Goal: Task Accomplishment & Management: Use online tool/utility

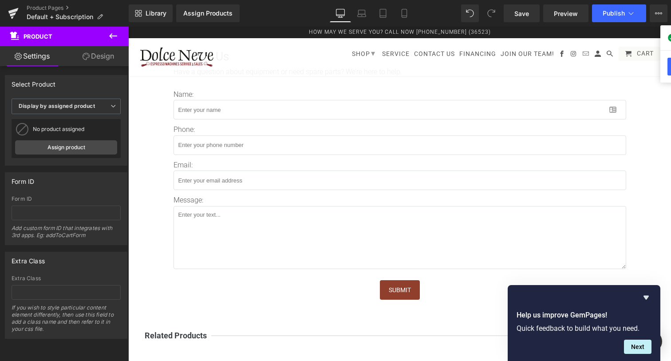
scroll to position [510, 0]
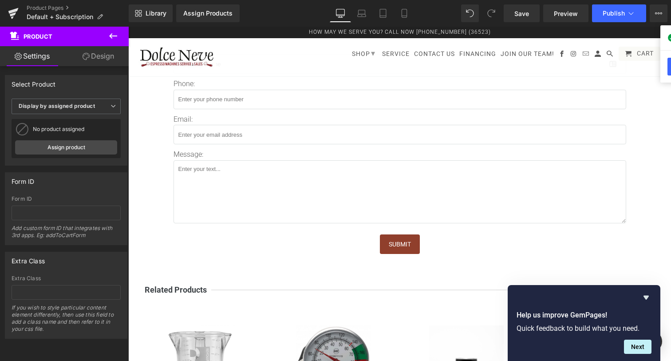
click at [128, 27] on div at bounding box center [128, 27] width 0 height 0
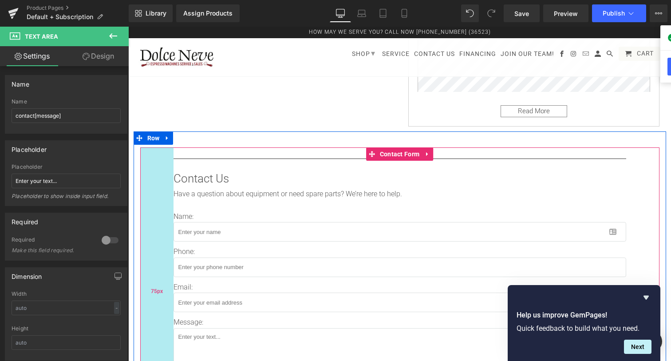
scroll to position [350, 0]
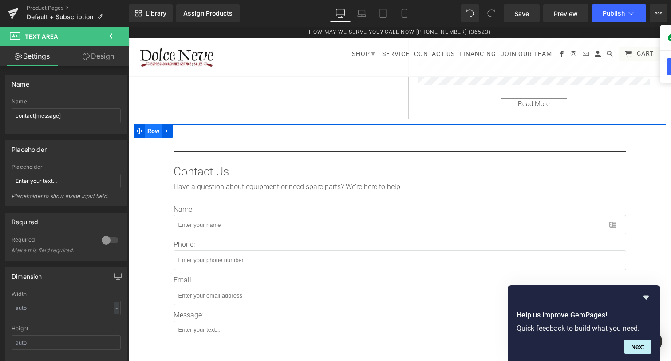
click at [158, 130] on span "Row" at bounding box center [153, 130] width 17 height 13
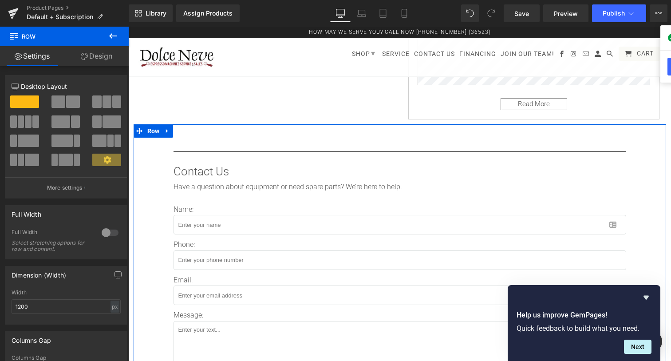
click at [58, 161] on button at bounding box center [66, 160] width 30 height 12
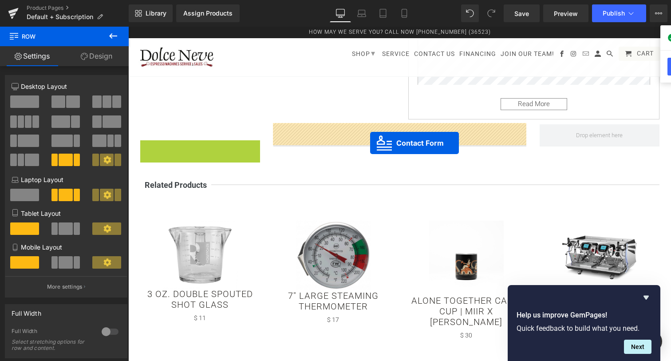
drag, startPoint x: 172, startPoint y: 146, endPoint x: 370, endPoint y: 142, distance: 198.0
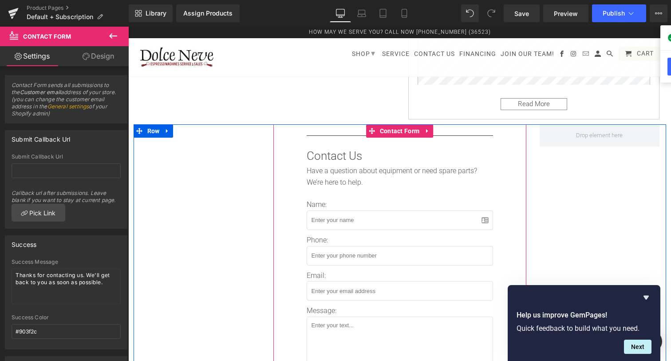
click at [300, 150] on div "Separator Contact Us Text Block Have a question about equipment or need spare p…" at bounding box center [399, 273] width 253 height 299
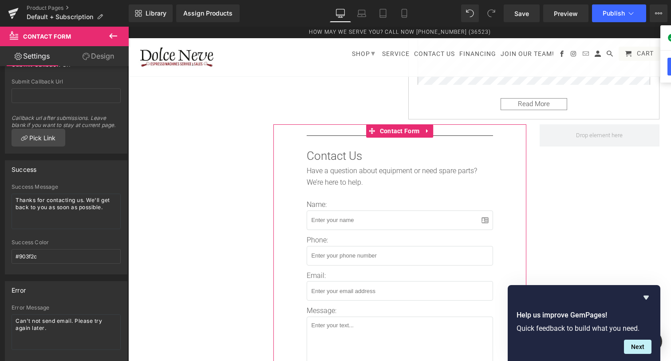
scroll to position [0, 0]
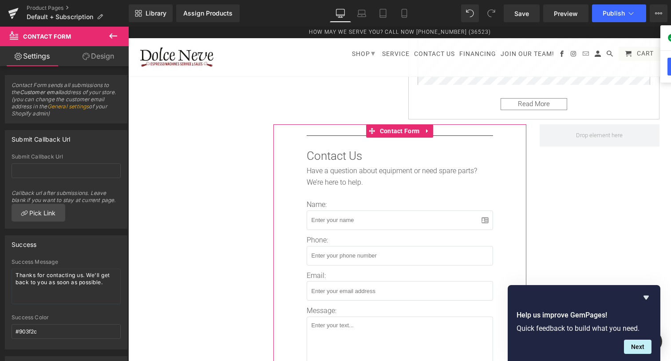
click at [99, 57] on link "Design" at bounding box center [98, 56] width 64 height 20
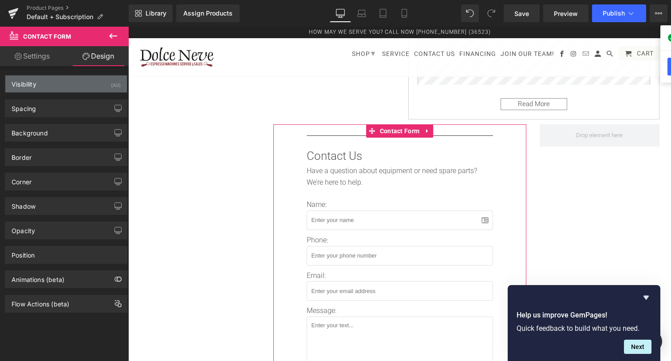
click at [59, 87] on div "Visibility (All)" at bounding box center [66, 83] width 122 height 17
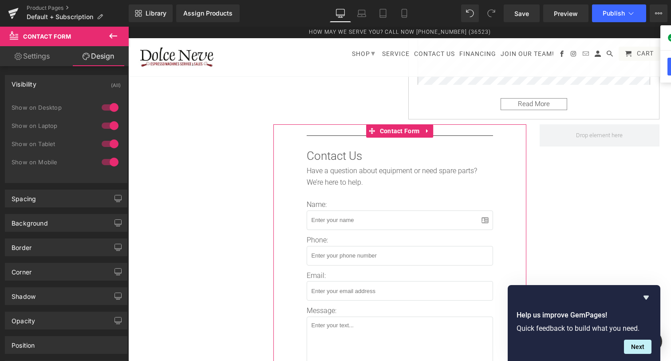
click at [47, 91] on div "Visibility (All)" at bounding box center [66, 83] width 122 height 17
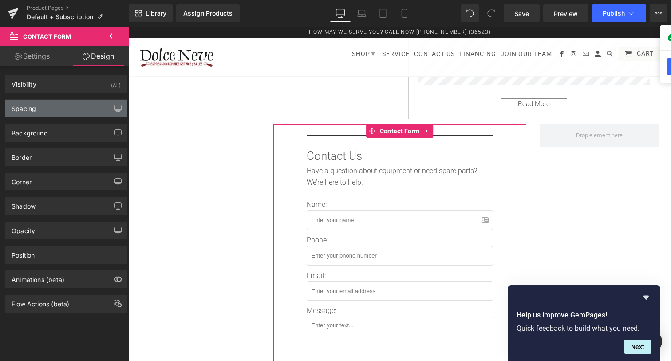
click at [47, 104] on div "Spacing" at bounding box center [66, 108] width 122 height 17
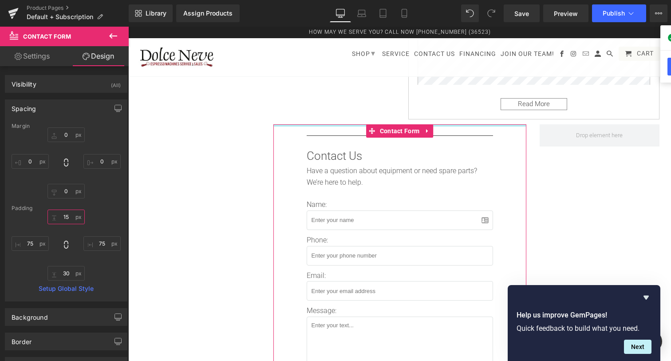
click at [69, 221] on input "15" at bounding box center [65, 216] width 37 height 15
click at [38, 242] on input "75" at bounding box center [30, 243] width 37 height 15
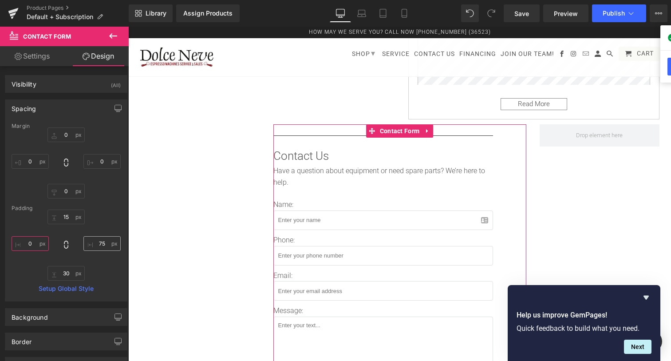
type input "0"
click at [101, 239] on input "75" at bounding box center [101, 243] width 37 height 15
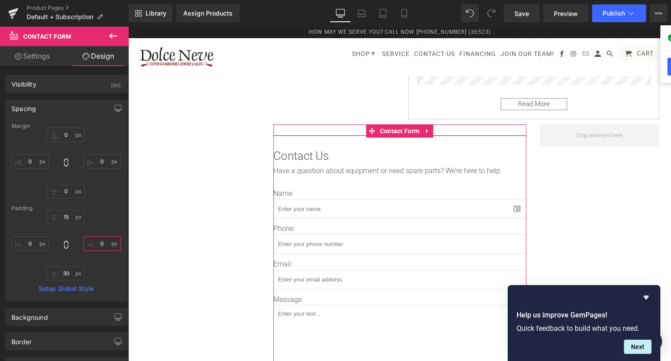
type input "0"
click at [105, 217] on div "15px 15 0 0 30px 30 0 0" at bounding box center [66, 244] width 109 height 71
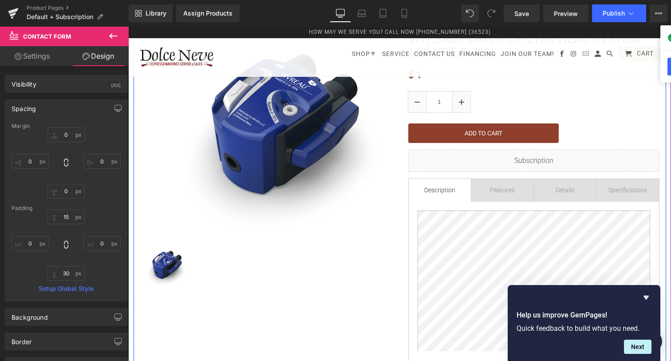
scroll to position [119, 0]
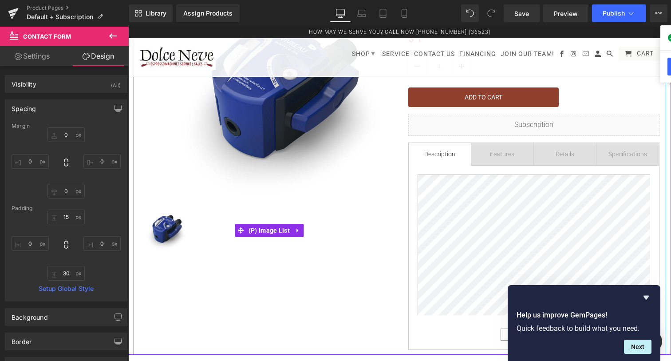
click at [174, 229] on img at bounding box center [167, 229] width 44 height 44
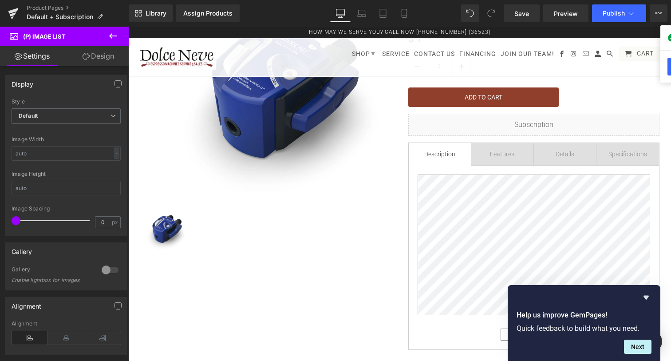
click at [108, 60] on link "Design" at bounding box center [98, 56] width 64 height 20
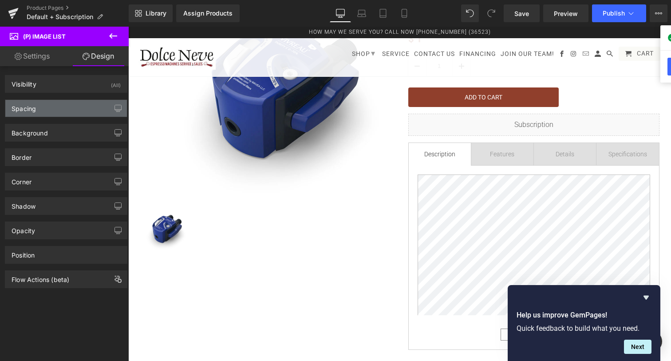
click at [50, 110] on div "Spacing" at bounding box center [66, 108] width 122 height 17
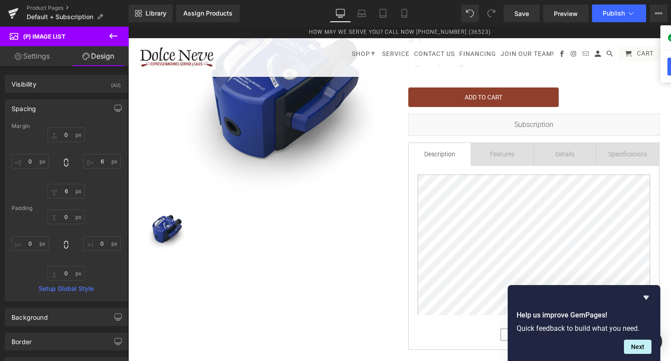
click at [52, 96] on div "Spacing [GEOGRAPHIC_DATA] 0px 0 6px 6 6px 6 0px 0 [GEOGRAPHIC_DATA] 0px 0 0px 0…" at bounding box center [66, 197] width 133 height 209
click at [52, 87] on div "Visibility (All)" at bounding box center [66, 83] width 122 height 17
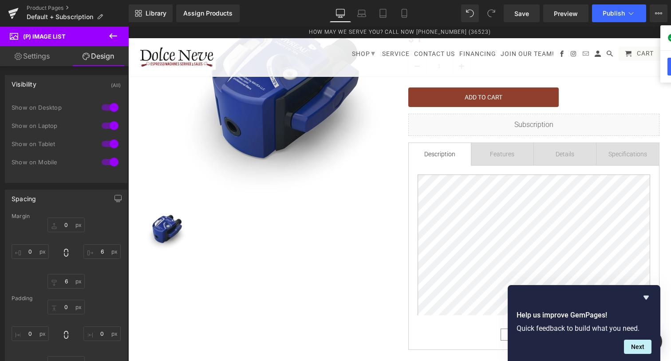
click at [47, 83] on div "Visibility (All)" at bounding box center [66, 83] width 122 height 17
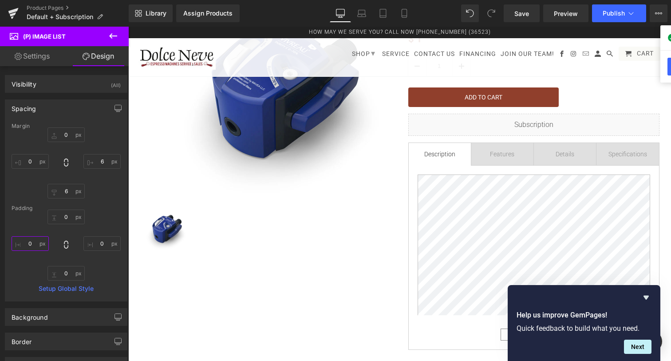
click at [36, 241] on input "0" at bounding box center [30, 243] width 37 height 15
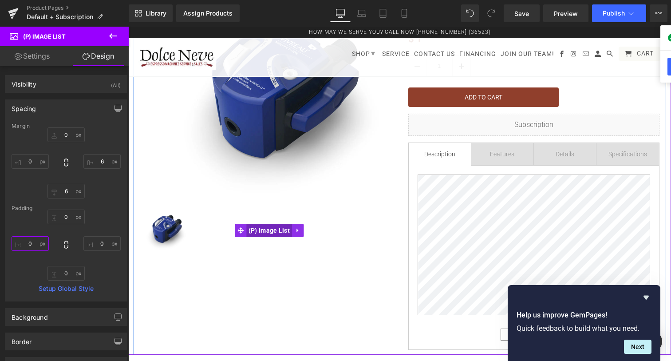
click at [265, 227] on span "(P) Image List" at bounding box center [269, 230] width 46 height 13
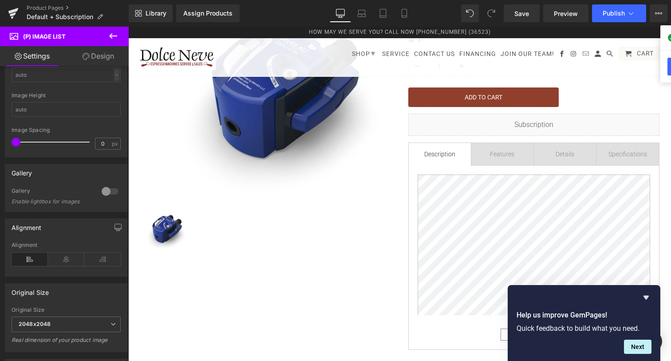
scroll to position [0, 0]
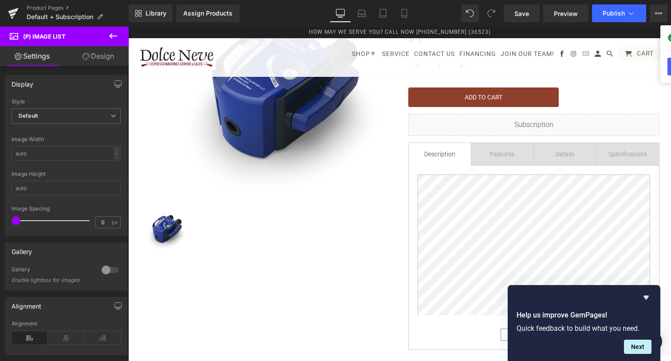
click at [106, 55] on link "Design" at bounding box center [98, 56] width 64 height 20
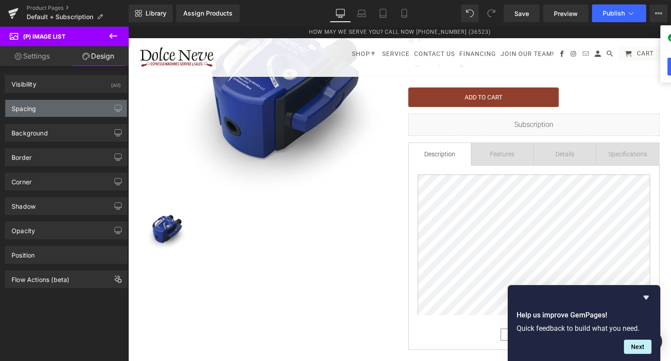
type input "0"
type input "6"
type input "0"
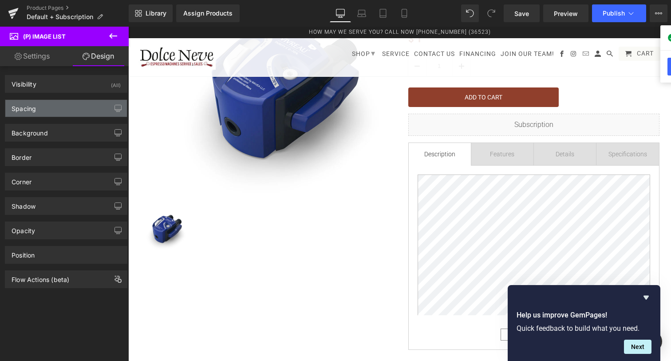
type input "0"
click at [59, 114] on div "Spacing" at bounding box center [66, 108] width 122 height 17
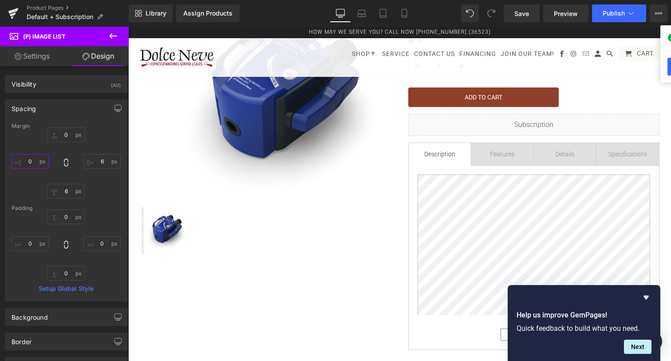
click at [37, 164] on input "0" at bounding box center [30, 161] width 37 height 15
type input "1"
type input "30"
click at [110, 161] on input "6" at bounding box center [101, 161] width 37 height 15
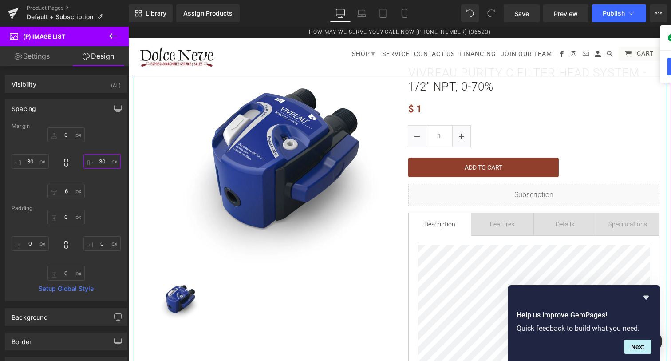
scroll to position [51, 0]
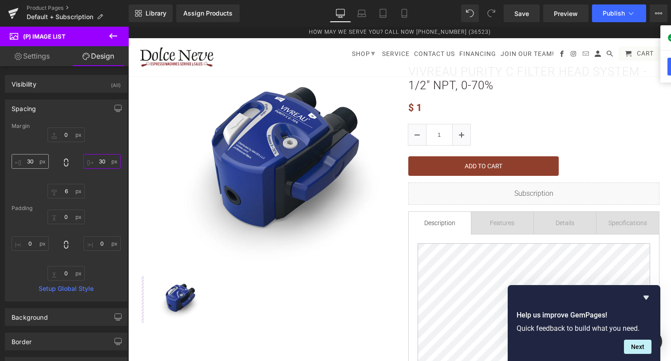
type input "30"
click at [34, 163] on input "30" at bounding box center [30, 161] width 37 height 15
drag, startPoint x: 34, startPoint y: 163, endPoint x: 28, endPoint y: 163, distance: 6.2
click at [28, 163] on input "30" at bounding box center [30, 161] width 37 height 15
type input "50"
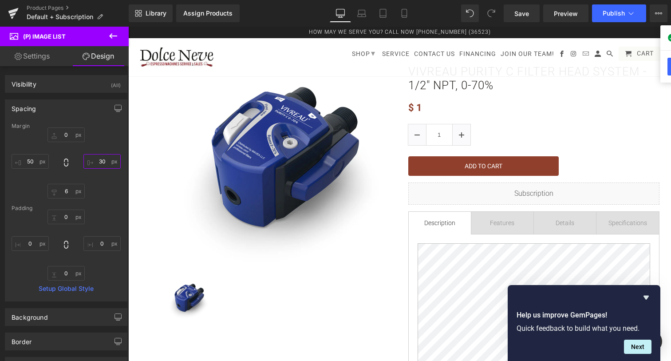
drag, startPoint x: 98, startPoint y: 157, endPoint x: 107, endPoint y: 158, distance: 8.9
click at [107, 158] on input "30" at bounding box center [101, 161] width 37 height 15
type input "50"
click at [29, 161] on input "50" at bounding box center [30, 161] width 37 height 15
type input "5"
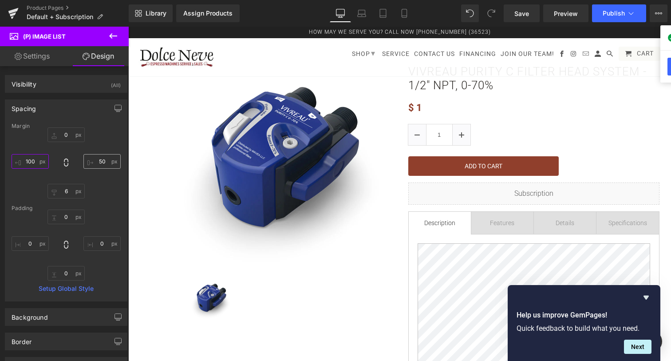
type input "100"
click at [101, 162] on input "50" at bounding box center [101, 161] width 37 height 15
drag, startPoint x: 101, startPoint y: 162, endPoint x: 107, endPoint y: 162, distance: 5.8
click at [107, 162] on input "50" at bounding box center [101, 161] width 37 height 15
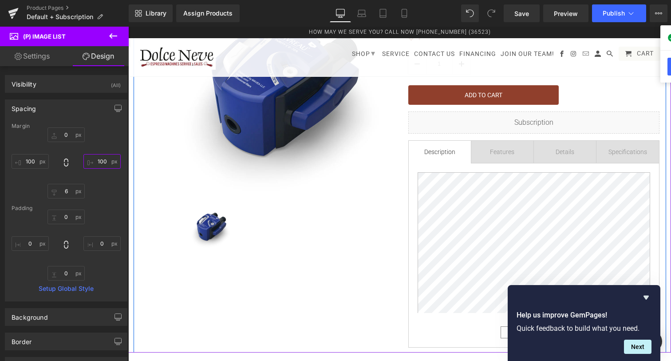
scroll to position [122, 0]
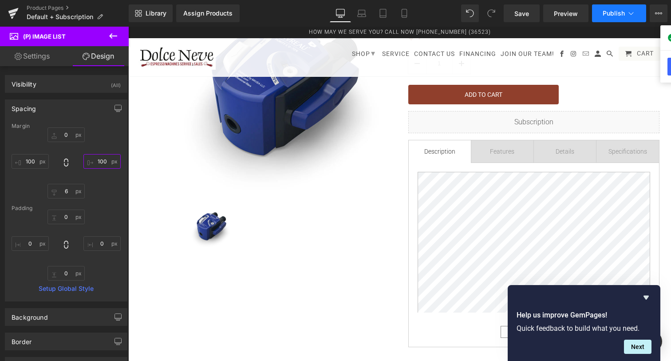
type input "100"
click at [616, 13] on span "Publish" at bounding box center [614, 13] width 22 height 7
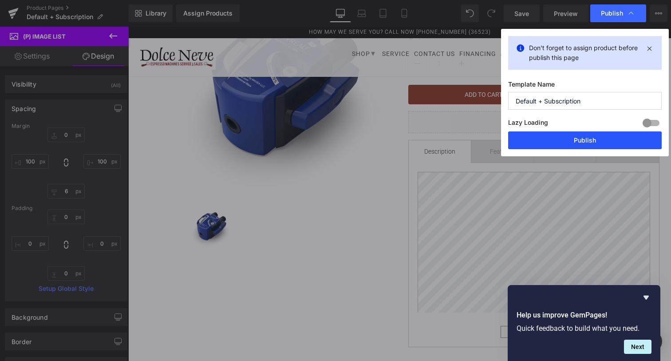
drag, startPoint x: 585, startPoint y: 141, endPoint x: 258, endPoint y: 140, distance: 327.1
click at [585, 141] on button "Publish" at bounding box center [585, 140] width 154 height 18
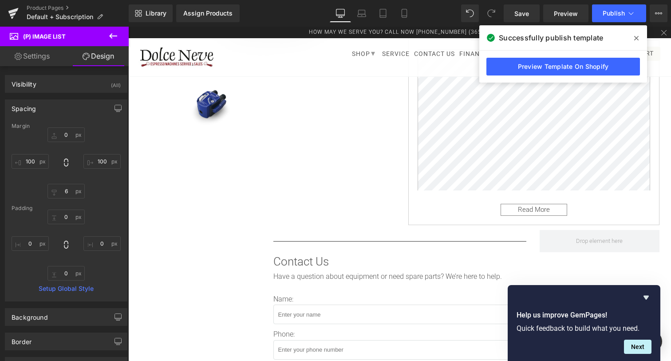
scroll to position [266, 0]
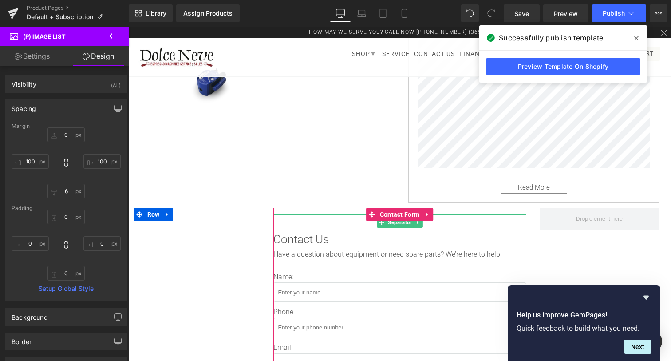
click at [327, 217] on div at bounding box center [399, 222] width 253 height 16
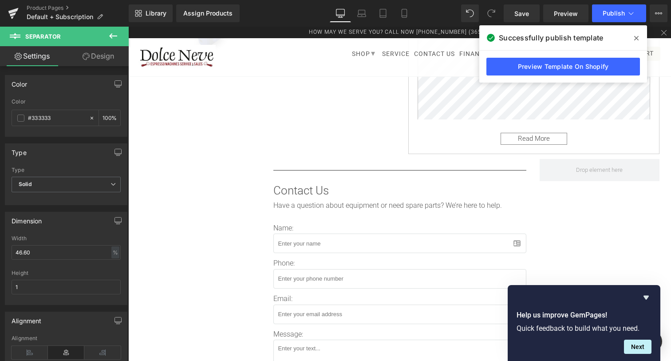
scroll to position [329, 0]
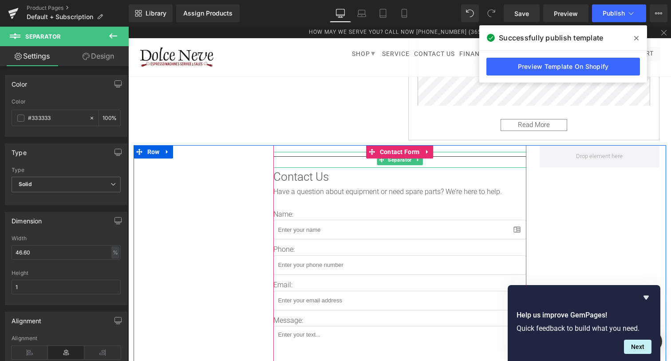
click at [301, 156] on hr at bounding box center [399, 158] width 253 height 5
click at [402, 160] on span "Separator" at bounding box center [399, 159] width 27 height 11
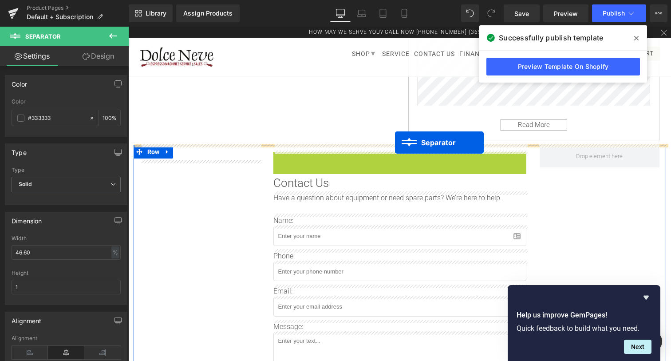
drag, startPoint x: 399, startPoint y: 160, endPoint x: 395, endPoint y: 142, distance: 18.1
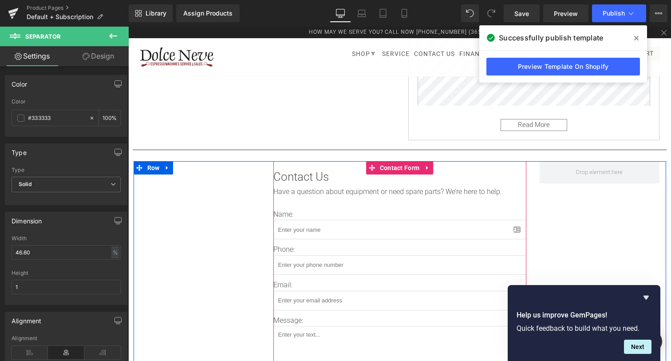
click at [337, 164] on div "Contact Us Text Block Have a question about equipment or need spare parts? We’r…" at bounding box center [399, 297] width 253 height 272
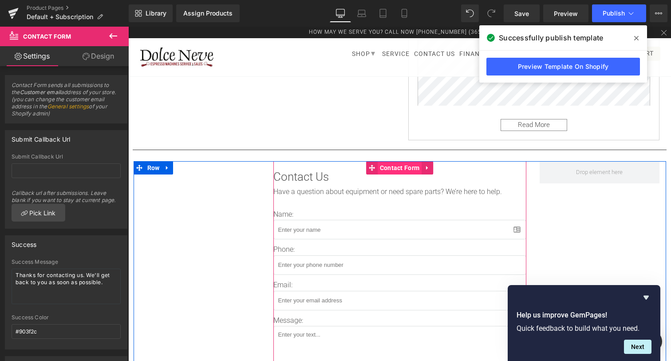
click at [389, 168] on span "Contact Form" at bounding box center [400, 167] width 44 height 13
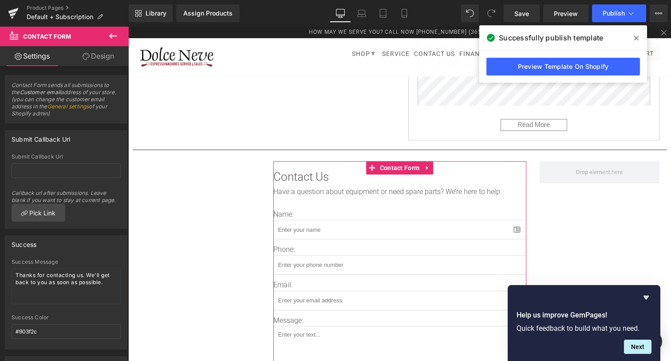
click at [98, 66] on link "Design" at bounding box center [98, 56] width 64 height 20
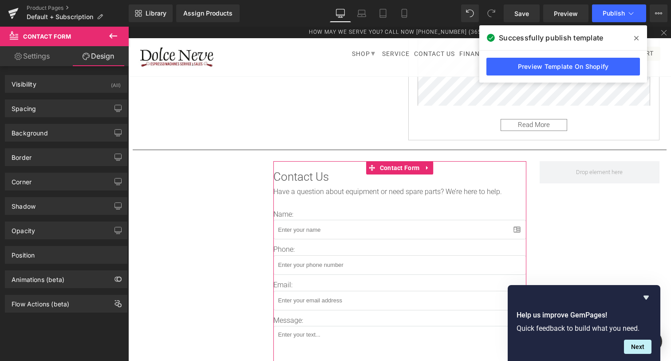
type input "0"
type input "15"
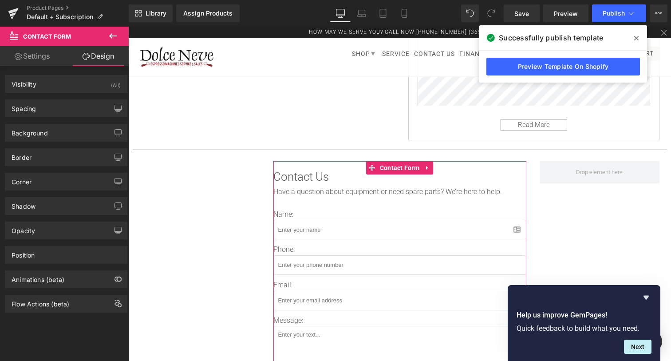
type input "0"
type input "30"
type input "0"
click at [57, 102] on div "Spacing" at bounding box center [66, 108] width 122 height 17
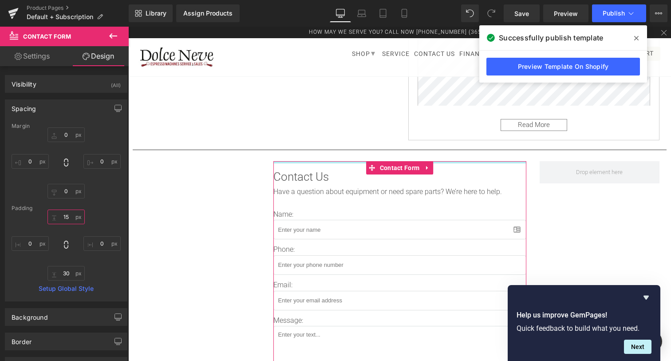
click at [67, 216] on input "15" at bounding box center [65, 216] width 37 height 15
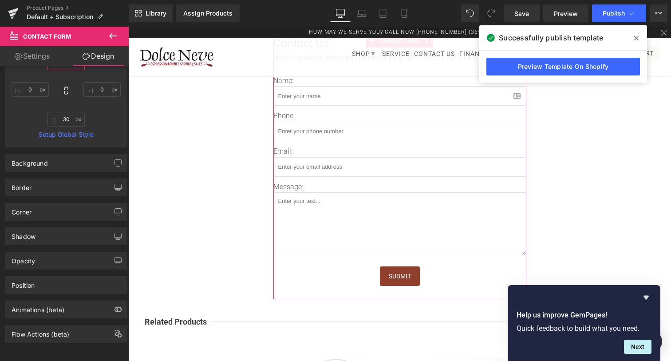
scroll to position [0, 0]
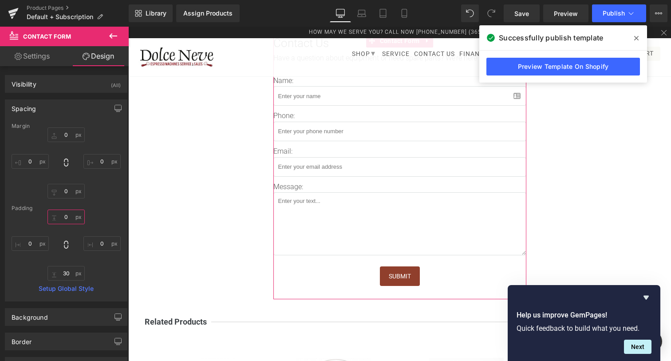
type input "0"
click at [42, 62] on link "Settings" at bounding box center [32, 56] width 64 height 20
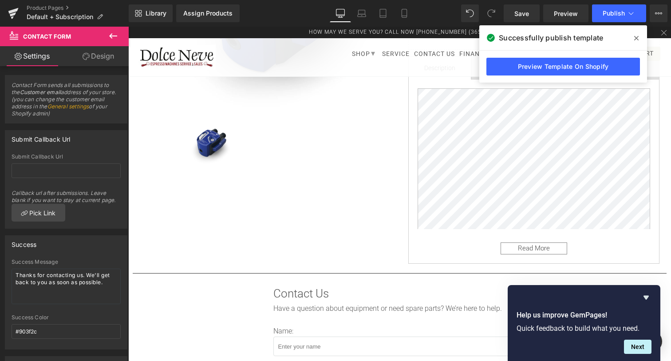
scroll to position [217, 0]
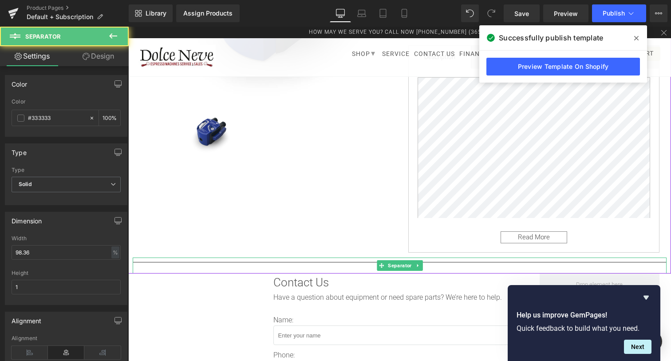
click at [318, 262] on hr at bounding box center [400, 264] width 534 height 5
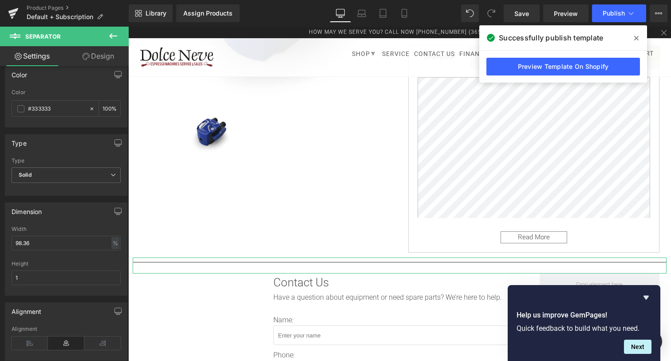
scroll to position [13, 0]
click at [65, 167] on span "Solid" at bounding box center [66, 172] width 109 height 16
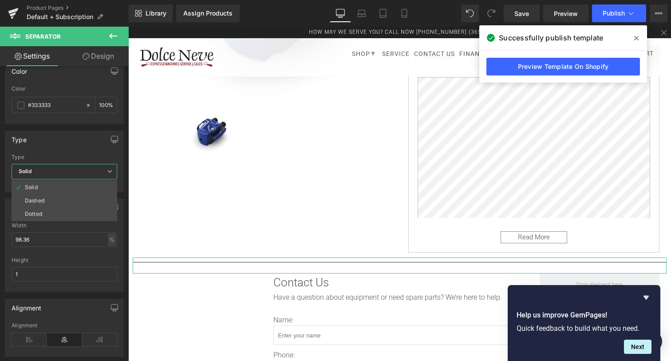
click at [65, 167] on span "Solid" at bounding box center [65, 172] width 106 height 16
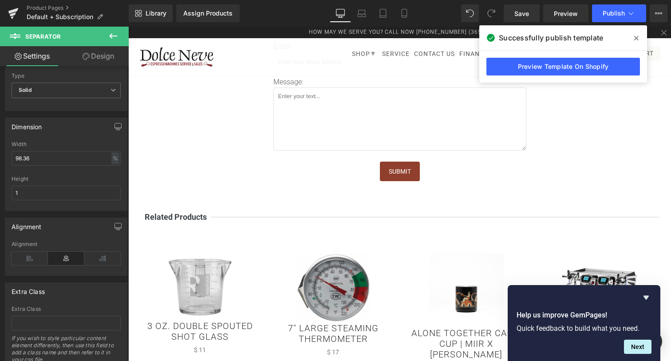
scroll to position [561, 0]
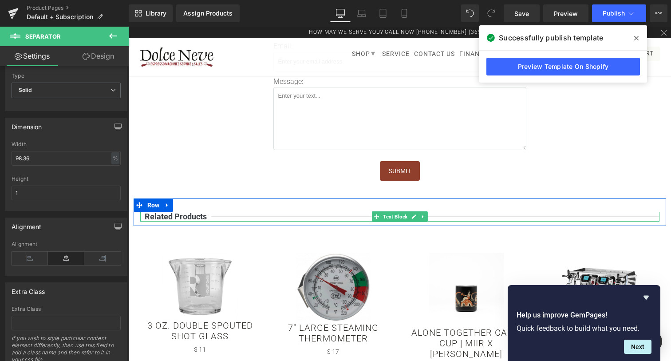
click at [252, 213] on p "Related Products" at bounding box center [399, 217] width 519 height 10
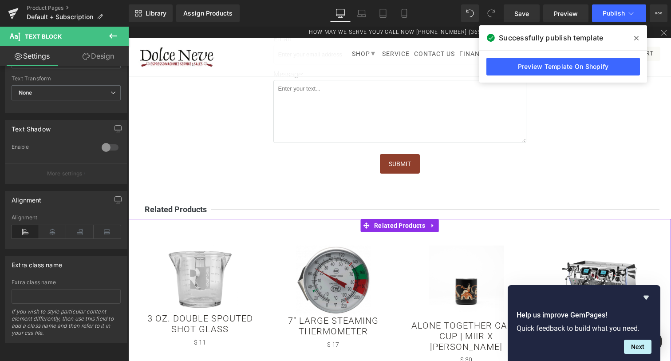
scroll to position [569, 0]
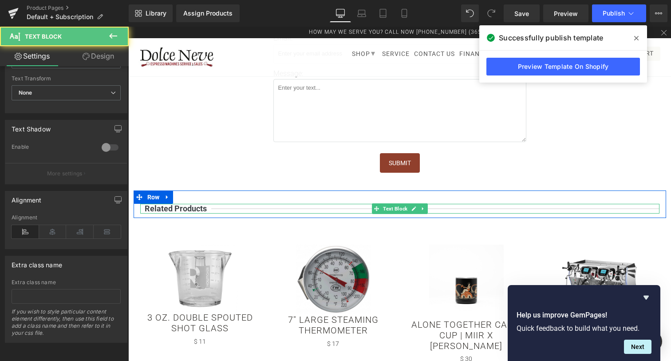
click at [198, 205] on b "Related Products" at bounding box center [175, 208] width 71 height 9
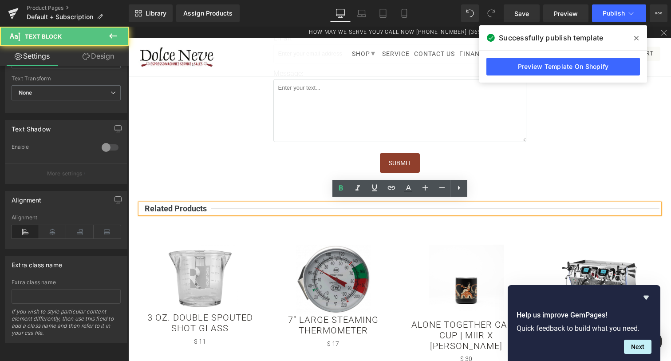
drag, startPoint x: 225, startPoint y: 203, endPoint x: 267, endPoint y: 205, distance: 42.7
click at [267, 205] on p "Related Products" at bounding box center [399, 209] width 519 height 10
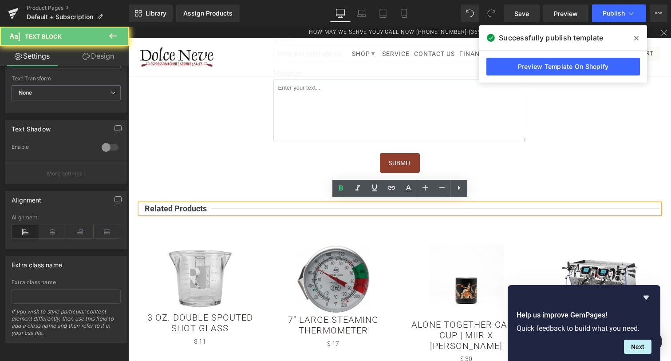
drag, startPoint x: 267, startPoint y: 205, endPoint x: 240, endPoint y: 205, distance: 27.5
click at [240, 205] on p "Related Products" at bounding box center [399, 209] width 519 height 10
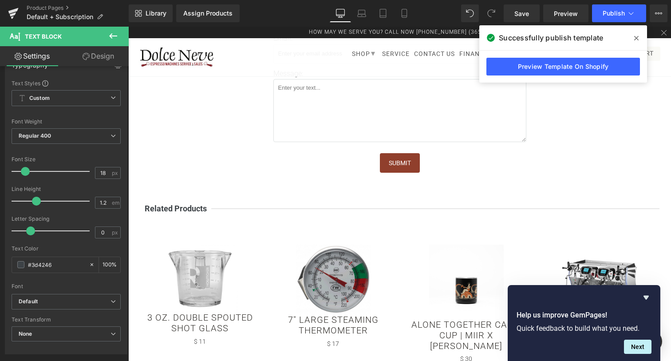
scroll to position [0, 0]
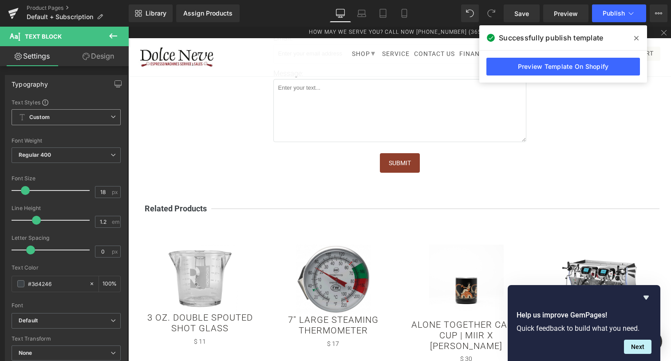
click at [58, 115] on span "Custom Setup Global Style" at bounding box center [66, 117] width 109 height 16
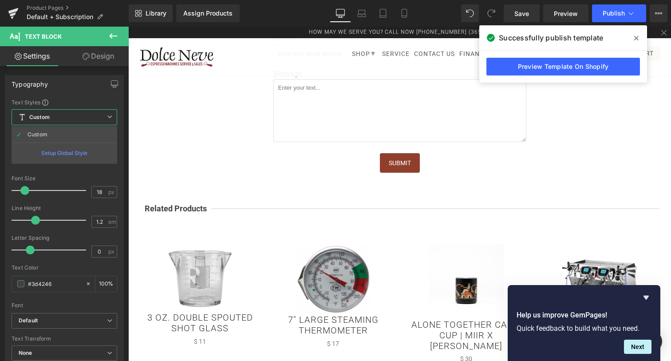
click at [58, 115] on span "Custom Setup Global Style" at bounding box center [65, 117] width 106 height 16
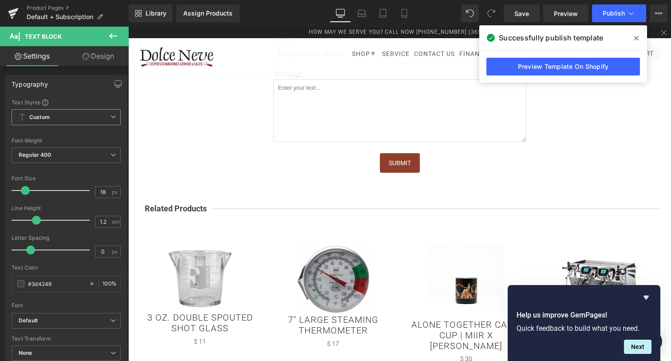
click at [83, 121] on span "Custom Setup Global Style" at bounding box center [66, 117] width 109 height 16
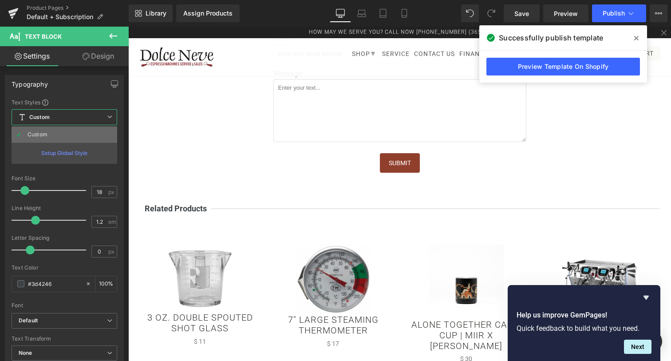
click at [52, 136] on li "Custom" at bounding box center [65, 134] width 106 height 16
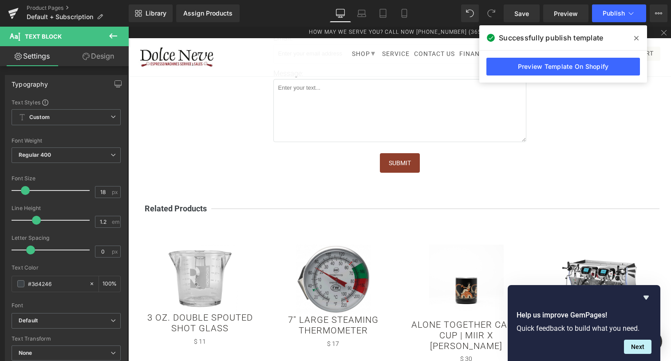
click at [103, 57] on link "Design" at bounding box center [98, 56] width 64 height 20
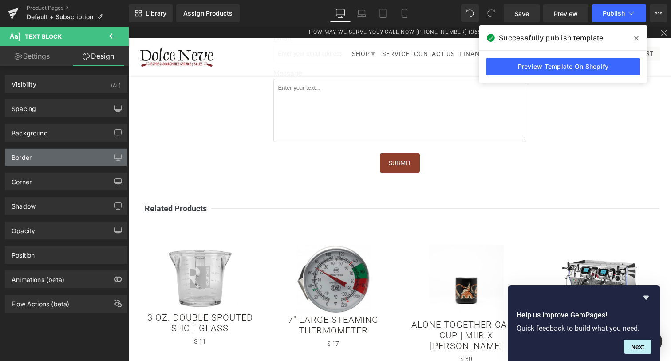
click at [57, 159] on div "Border" at bounding box center [66, 157] width 122 height 17
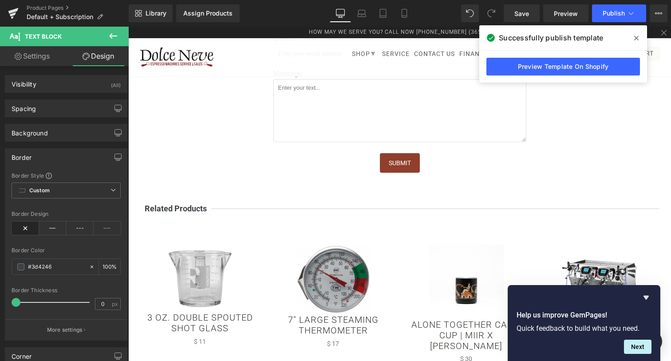
click at [57, 159] on div "Border" at bounding box center [66, 157] width 122 height 17
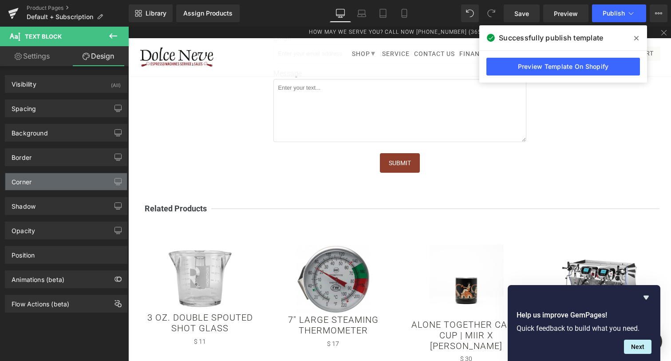
click at [53, 179] on div "Corner" at bounding box center [66, 181] width 122 height 17
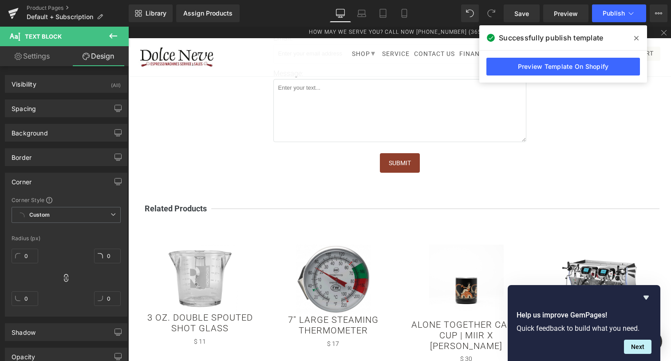
click at [53, 179] on div "Corner" at bounding box center [66, 181] width 122 height 17
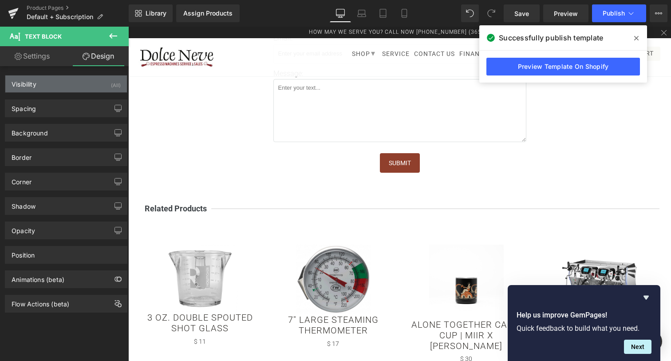
click at [46, 81] on div "Visibility (All)" at bounding box center [66, 83] width 122 height 17
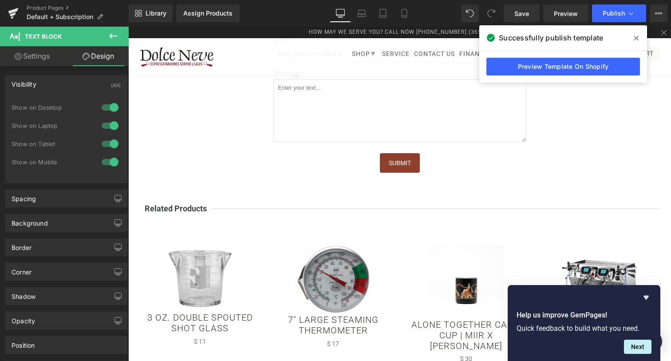
click at [45, 91] on div "Visibility (All)" at bounding box center [66, 83] width 122 height 17
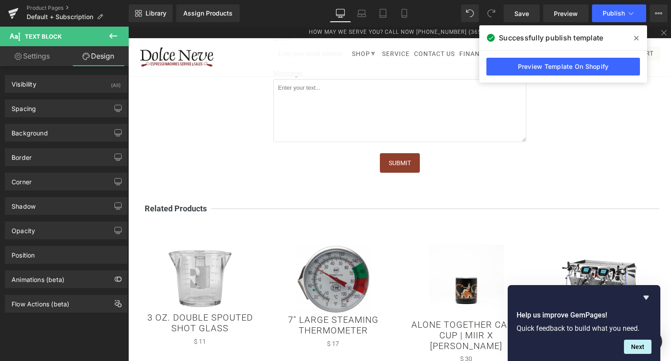
click at [47, 118] on div "Background Color & Image color transparent Color transparent 0 % Image Replace …" at bounding box center [66, 129] width 133 height 24
click at [47, 113] on div "Spacing" at bounding box center [66, 108] width 122 height 17
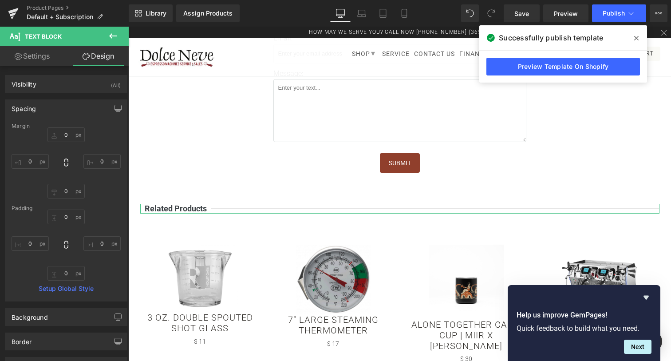
click at [36, 55] on link "Settings" at bounding box center [32, 56] width 64 height 20
type input "100"
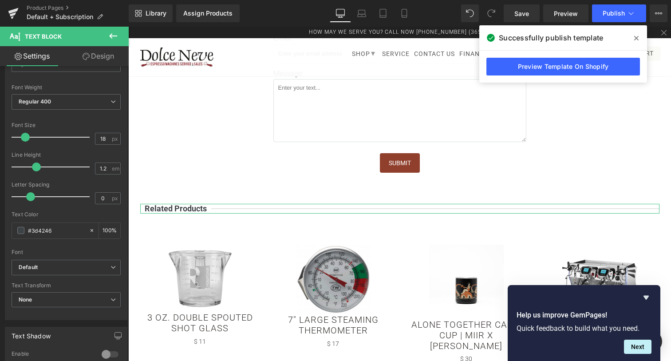
scroll to position [68, 0]
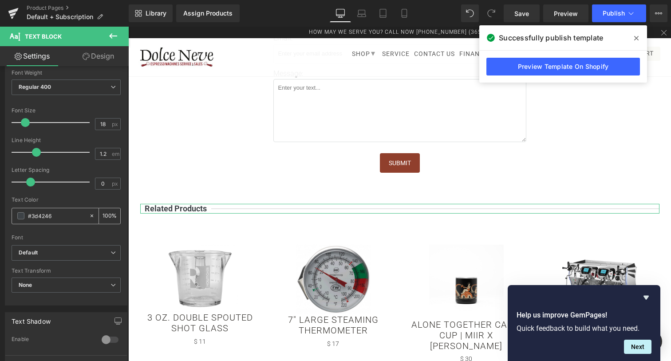
drag, startPoint x: 57, startPoint y: 214, endPoint x: 27, endPoint y: 214, distance: 29.7
click at [28, 214] on input "#3d4246" at bounding box center [56, 216] width 57 height 10
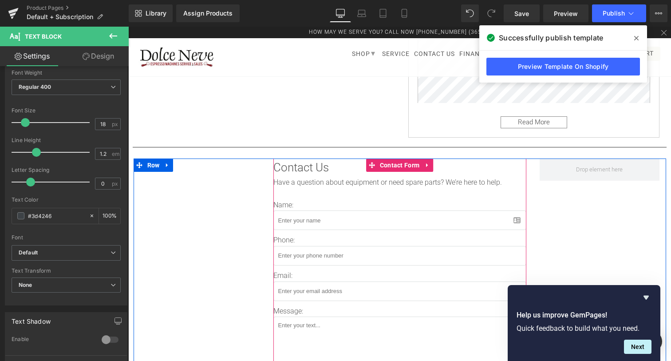
scroll to position [328, 0]
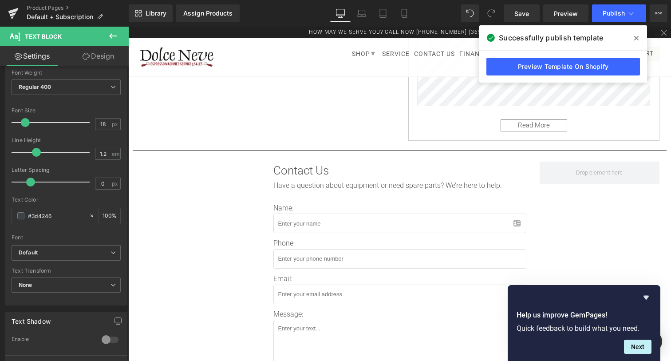
click at [278, 146] on div "Separator" at bounding box center [400, 154] width 534 height 16
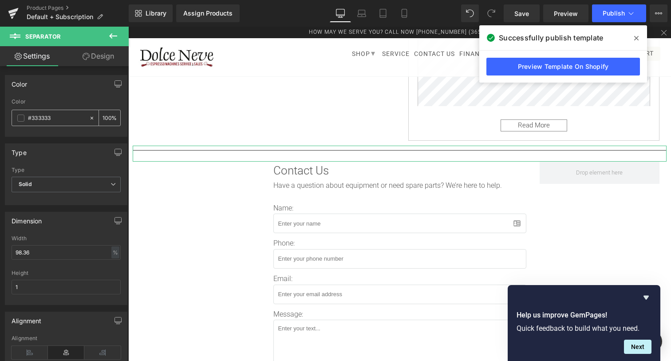
click at [66, 115] on input "#333333" at bounding box center [56, 118] width 57 height 10
drag, startPoint x: 66, startPoint y: 115, endPoint x: 49, endPoint y: 115, distance: 16.9
click at [49, 115] on input "#333333" at bounding box center [56, 118] width 57 height 10
paste input "#3d4246"
type input "##3d4246"
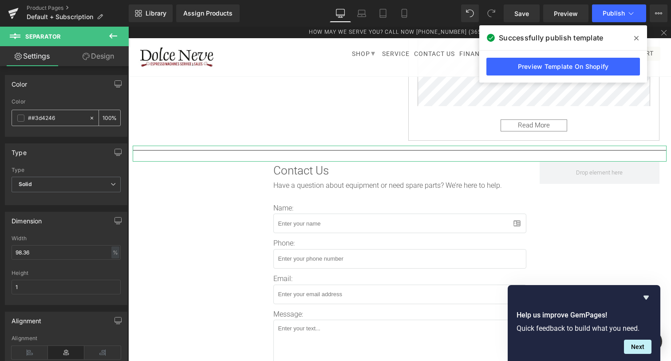
type input "0"
type input "##3d4246"
click at [87, 135] on div at bounding box center [66, 133] width 109 height 6
drag, startPoint x: 109, startPoint y: 113, endPoint x: 97, endPoint y: 115, distance: 11.7
click at [103, 115] on input "0" at bounding box center [107, 118] width 9 height 10
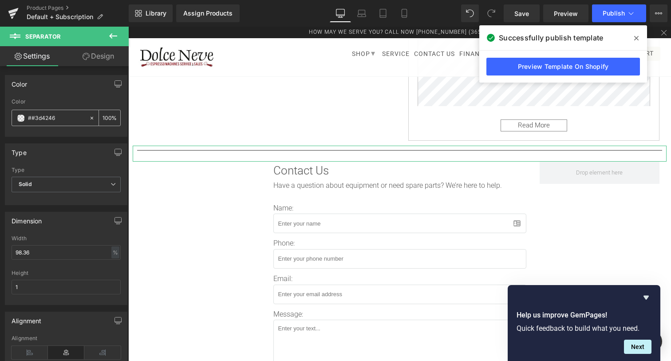
scroll to position [0, 0]
type input "100"
click at [79, 138] on div "Type Solid Dashed Dotted Type Solid Solid Dashed Dotted" at bounding box center [66, 171] width 133 height 68
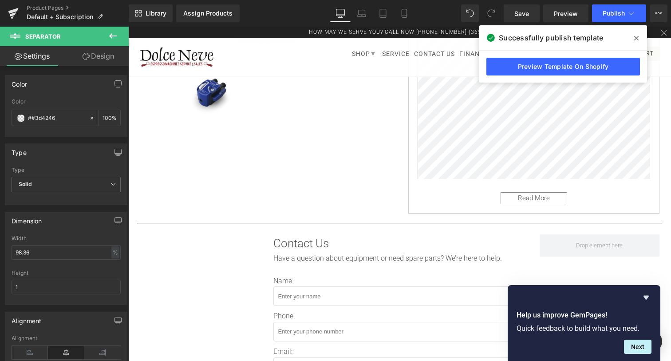
scroll to position [252, 0]
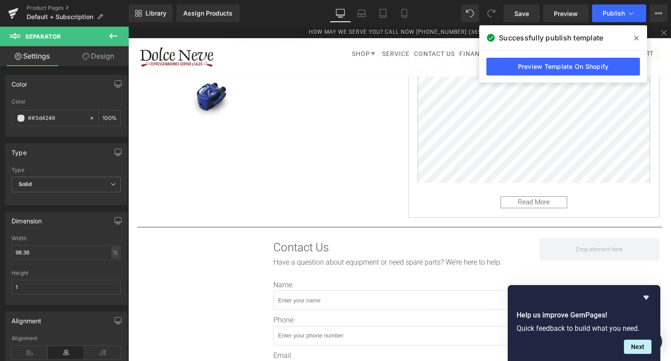
click at [241, 222] on div "Separator" at bounding box center [400, 230] width 534 height 16
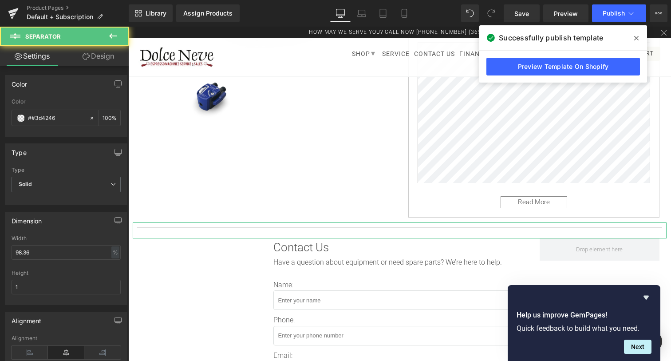
click at [76, 132] on div at bounding box center [66, 133] width 109 height 6
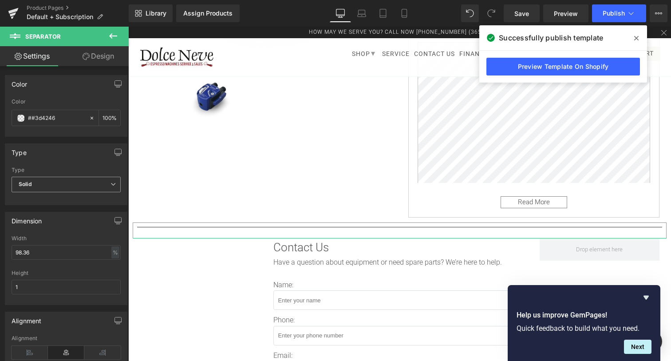
scroll to position [16, 0]
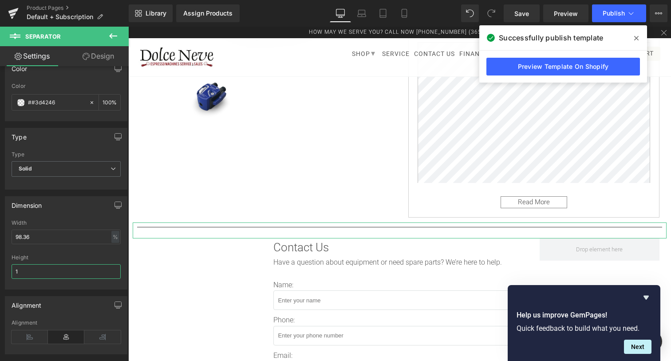
click at [24, 264] on input "1" at bounding box center [66, 271] width 109 height 15
type input "1"
type input "2"
click at [115, 102] on div "100 %" at bounding box center [109, 103] width 21 height 16
click at [110, 102] on input "100" at bounding box center [107, 102] width 9 height 10
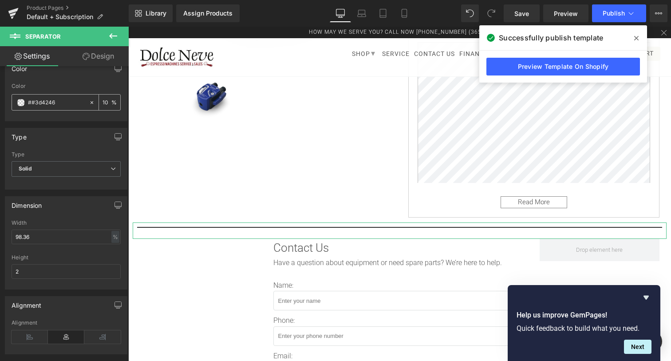
scroll to position [0, 0]
type input "10"
click at [90, 131] on div "Type" at bounding box center [66, 136] width 122 height 17
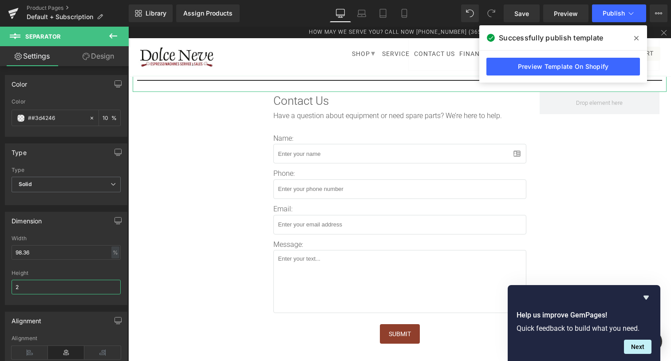
click at [20, 286] on input "2" at bounding box center [66, 287] width 109 height 15
type input "1"
type input "0"
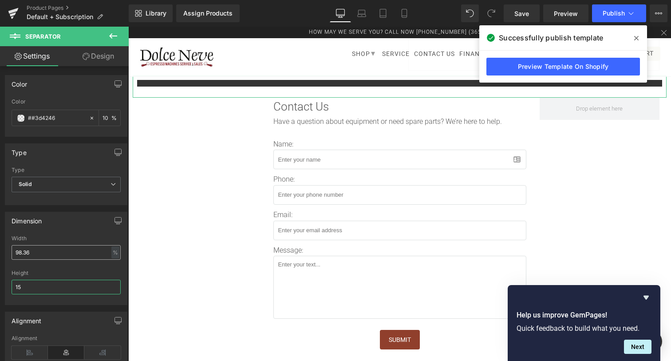
type input "1"
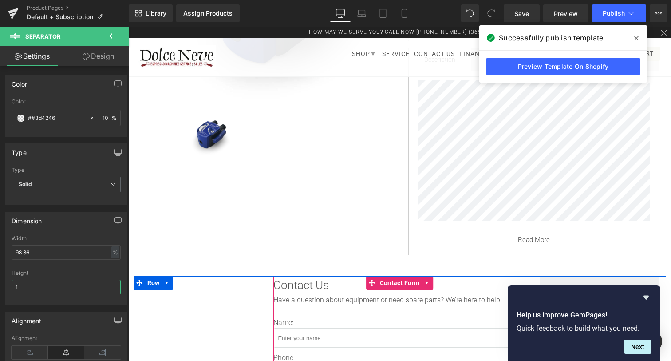
scroll to position [192, 0]
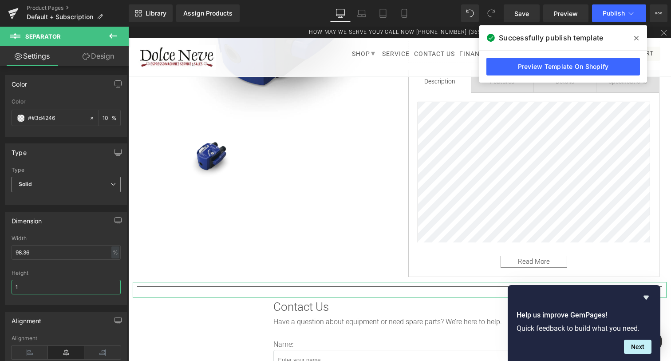
type input "1"
click at [68, 191] on span "Solid" at bounding box center [66, 185] width 109 height 16
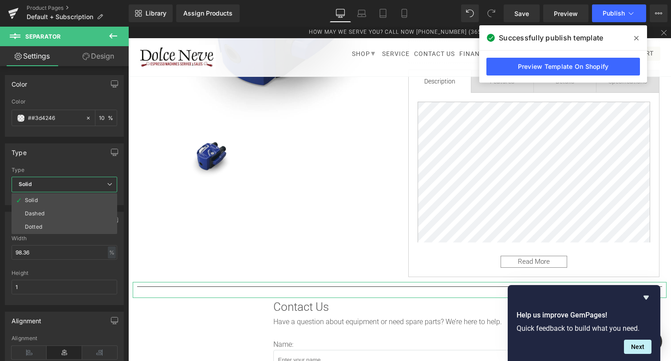
click at [68, 191] on span "Solid" at bounding box center [65, 185] width 106 height 16
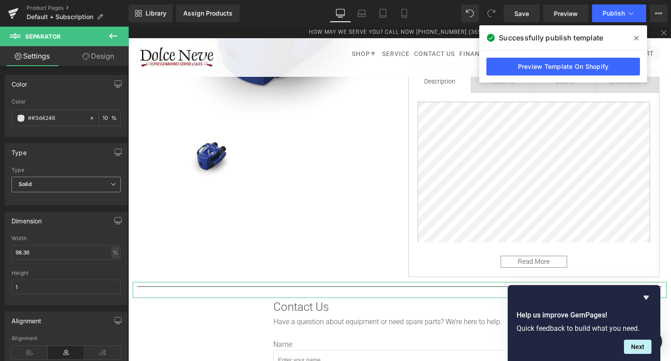
click at [66, 192] on span "Solid" at bounding box center [66, 185] width 109 height 16
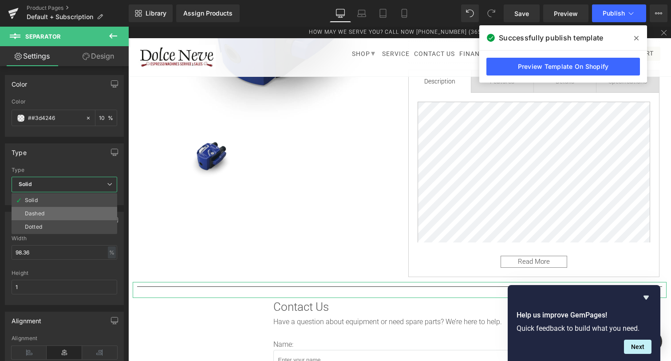
click at [48, 211] on li "Dashed" at bounding box center [65, 213] width 106 height 13
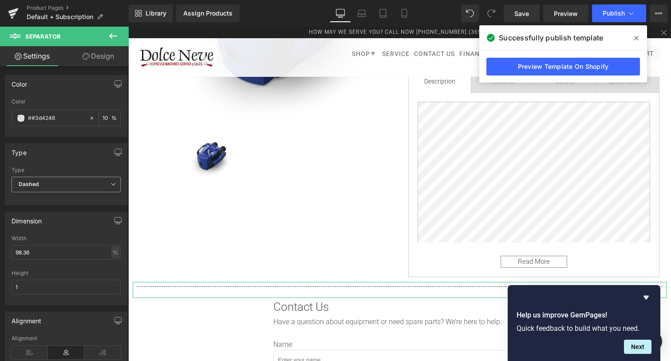
click at [69, 181] on span "Dashed" at bounding box center [66, 185] width 109 height 16
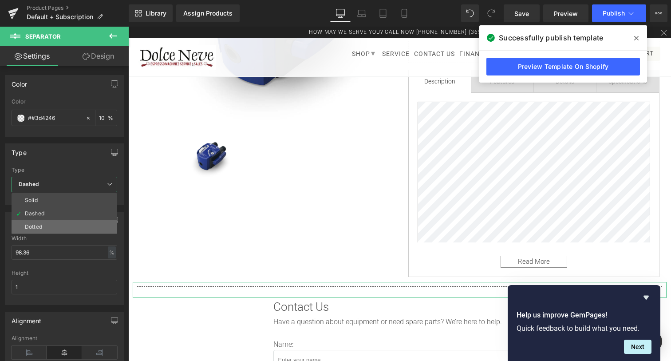
click at [42, 222] on li "Dotted" at bounding box center [65, 226] width 106 height 13
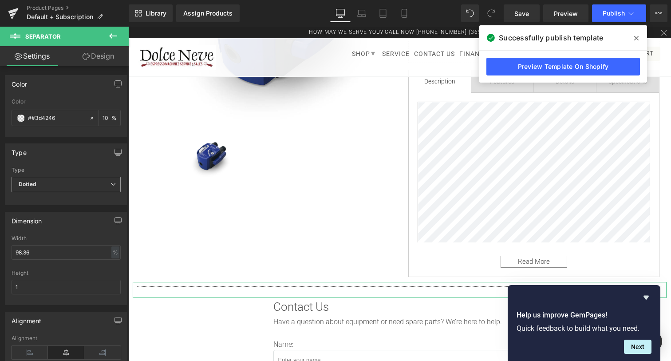
click at [70, 190] on span "Dotted" at bounding box center [66, 185] width 109 height 16
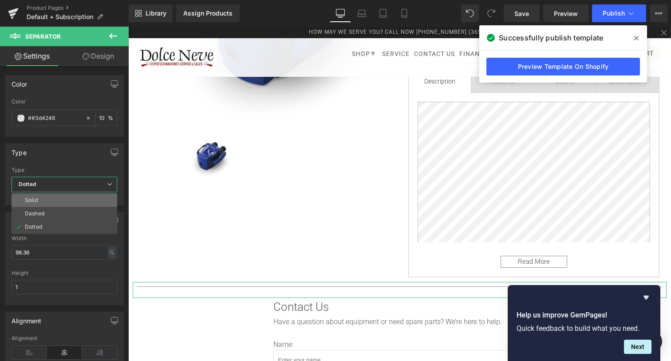
click at [52, 197] on li "Solid" at bounding box center [65, 199] width 106 height 13
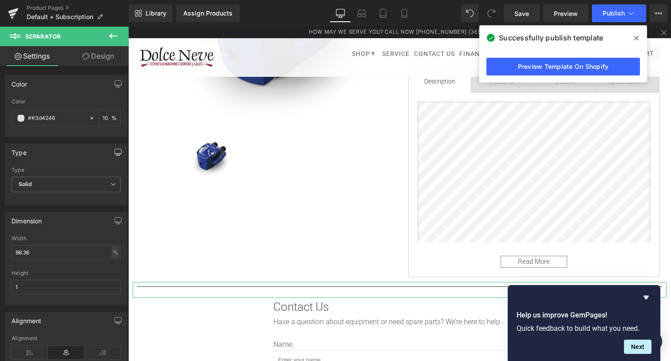
click at [118, 156] on icon "button" at bounding box center [118, 156] width 4 height 0
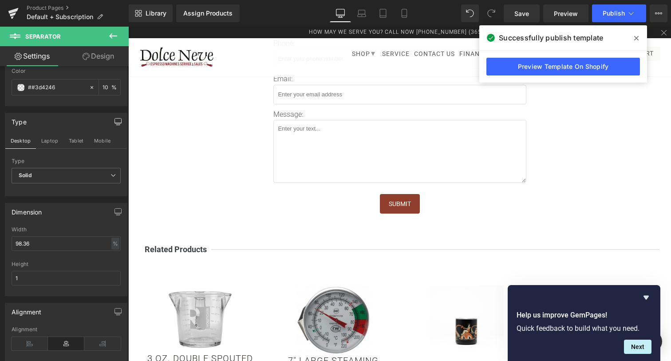
scroll to position [529, 0]
click at [193, 246] on b "Related Products" at bounding box center [175, 248] width 71 height 9
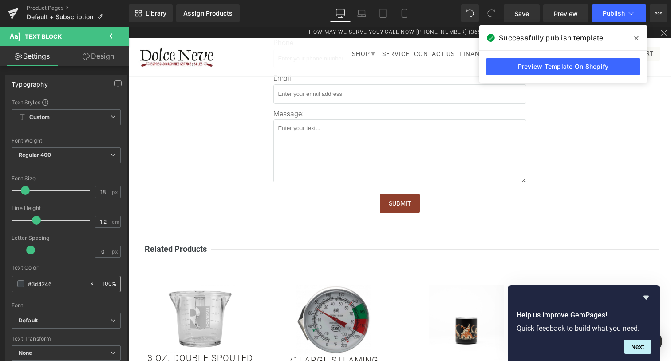
click at [40, 284] on input "#3d4246" at bounding box center [56, 284] width 57 height 10
click at [51, 284] on input "#3d4246" at bounding box center [56, 284] width 57 height 10
drag, startPoint x: 56, startPoint y: 284, endPoint x: 27, endPoint y: 285, distance: 29.3
click at [28, 285] on input "#3d4246" at bounding box center [56, 284] width 57 height 10
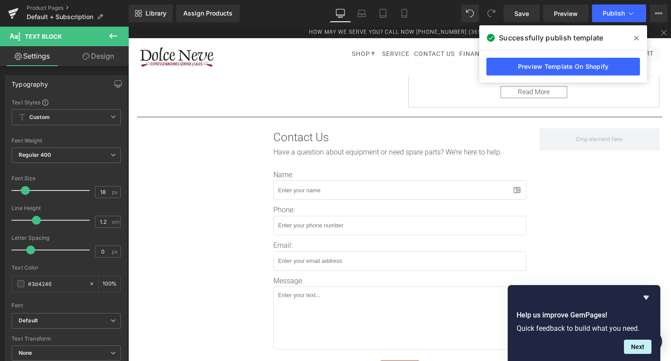
scroll to position [360, 0]
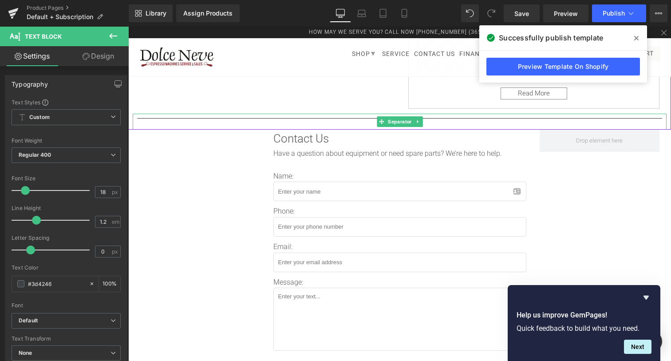
click at [205, 118] on hr at bounding box center [399, 120] width 525 height 5
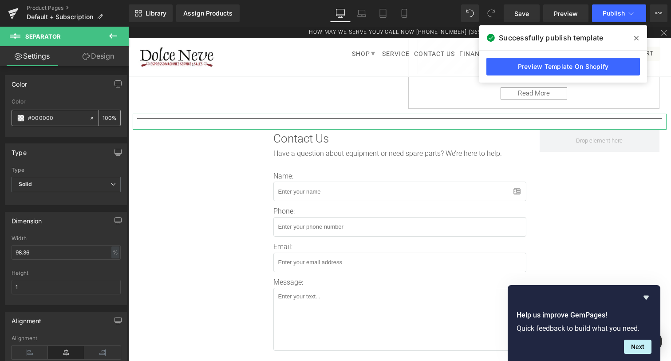
drag, startPoint x: 62, startPoint y: 118, endPoint x: 13, endPoint y: 116, distance: 48.4
click at [28, 116] on input "#000000" at bounding box center [56, 118] width 57 height 10
paste input "3d4246"
type input "#3d4246"
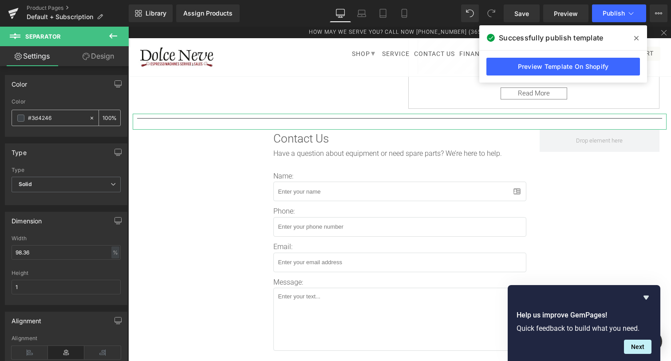
drag, startPoint x: 105, startPoint y: 118, endPoint x: 125, endPoint y: 119, distance: 20.0
click at [111, 119] on input "100" at bounding box center [107, 118] width 9 height 10
type input "10"
click at [74, 133] on div at bounding box center [66, 133] width 109 height 6
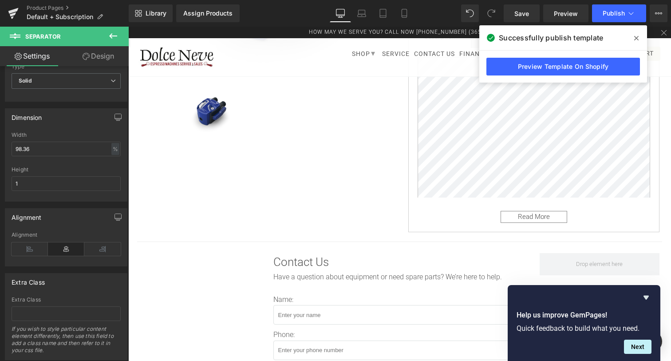
scroll to position [237, 0]
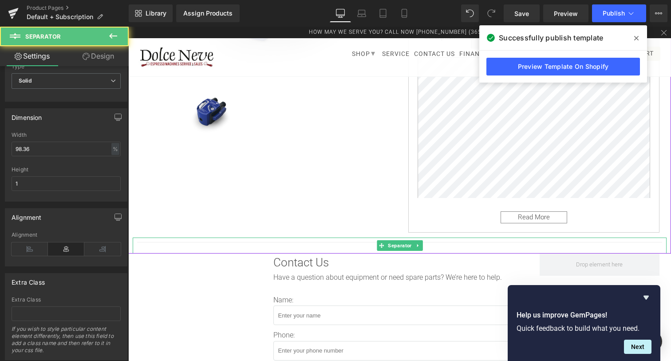
click at [198, 240] on div at bounding box center [400, 245] width 534 height 16
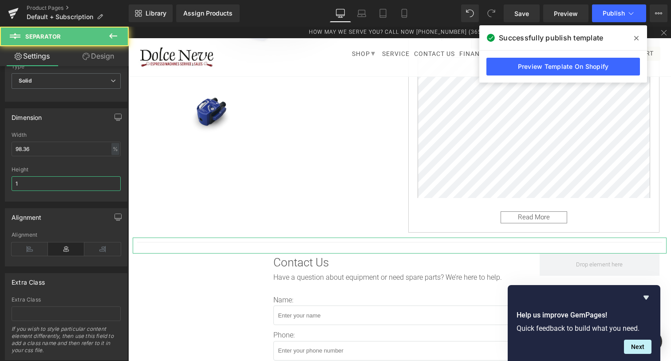
click at [59, 180] on input "1" at bounding box center [66, 183] width 109 height 15
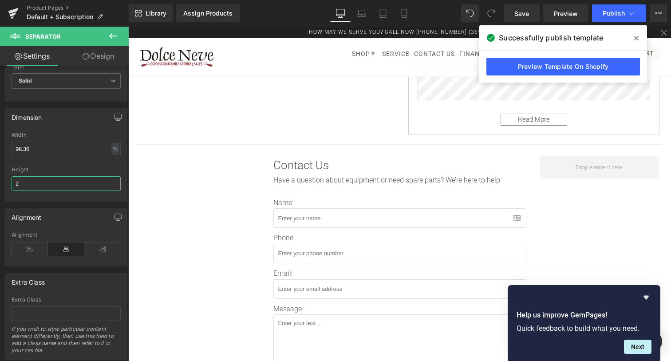
scroll to position [315, 0]
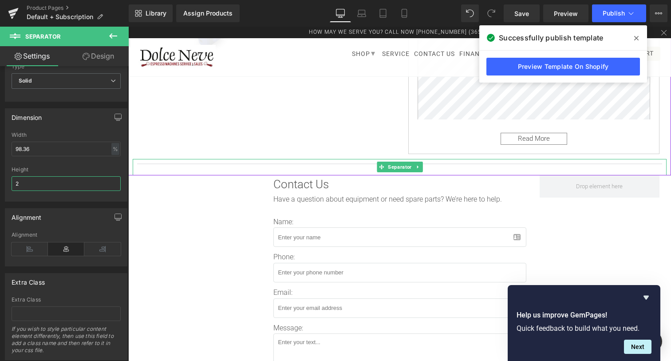
type input "2"
click at [182, 161] on div at bounding box center [400, 167] width 534 height 16
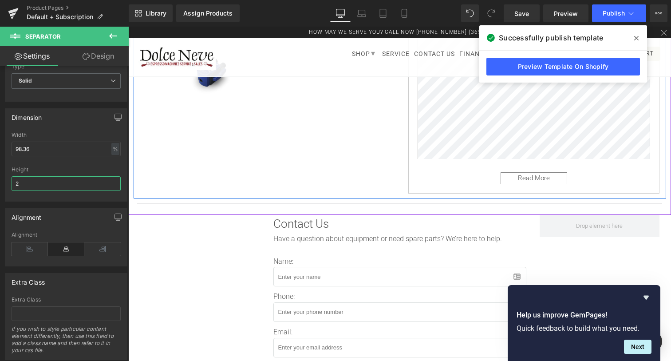
scroll to position [276, 0]
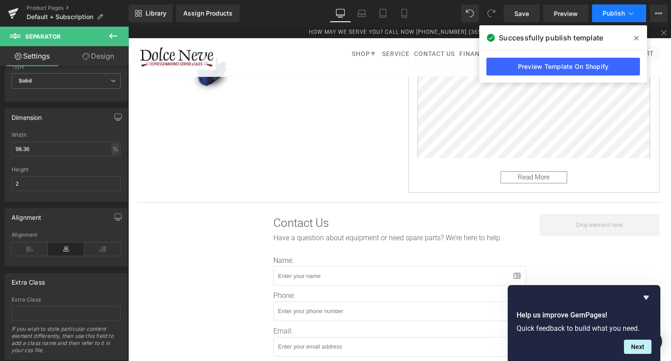
click at [616, 16] on span "Publish" at bounding box center [614, 13] width 22 height 7
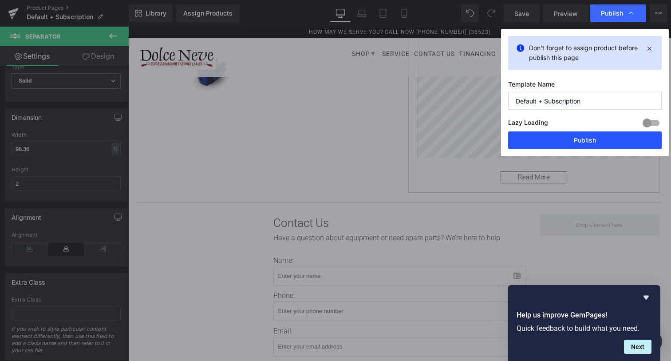
click at [595, 135] on button "Publish" at bounding box center [585, 140] width 154 height 18
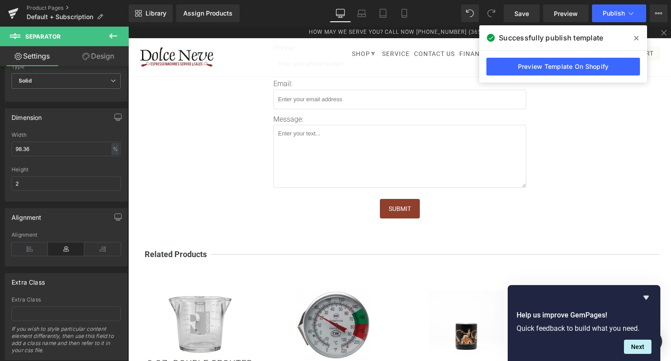
scroll to position [527, 0]
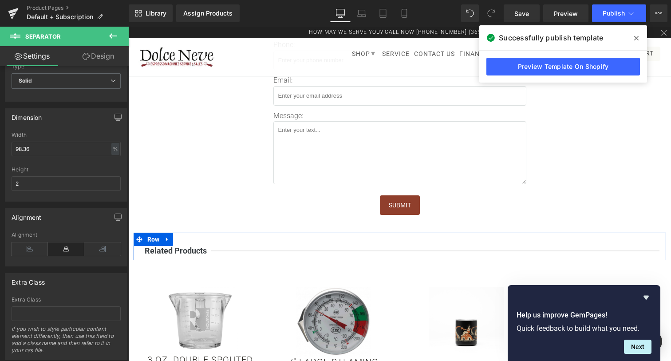
click at [266, 234] on div "Related Products Text Block Row" at bounding box center [400, 247] width 533 height 28
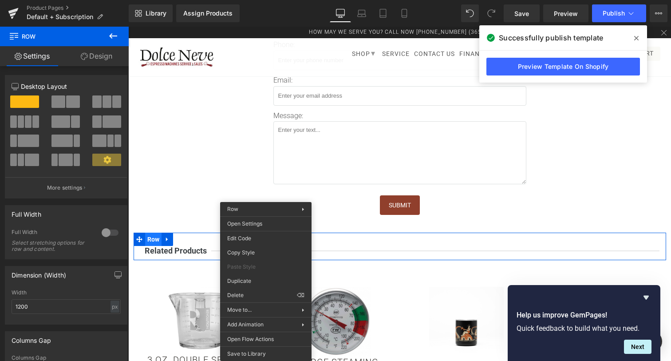
click at [157, 235] on div "Related Products Text Block Row" at bounding box center [400, 247] width 533 height 28
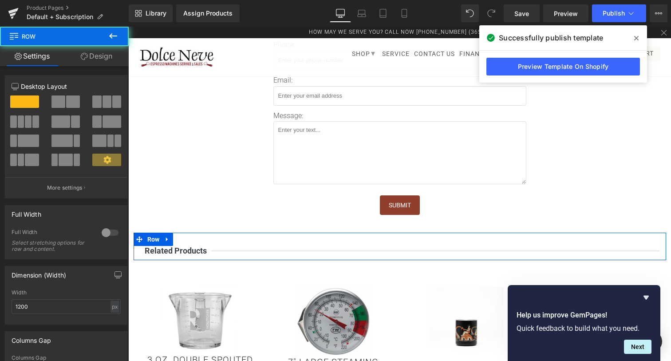
click at [97, 55] on link "Design" at bounding box center [96, 56] width 64 height 20
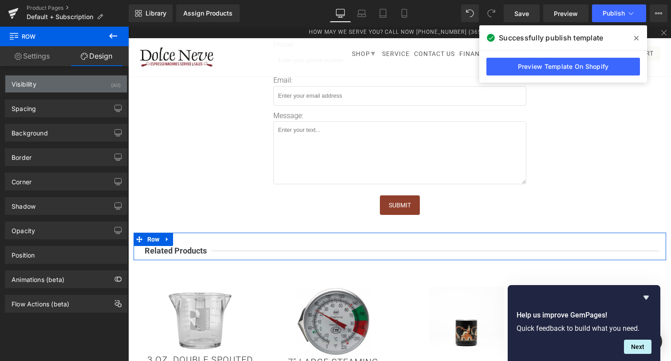
click at [57, 80] on div "Visibility (All)" at bounding box center [66, 83] width 122 height 17
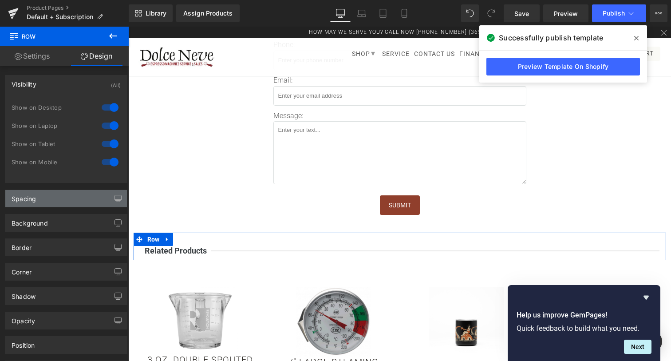
click at [49, 202] on div "Spacing" at bounding box center [66, 198] width 122 height 17
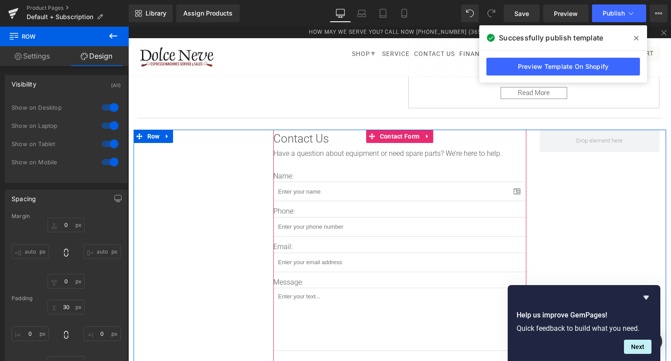
scroll to position [358, 0]
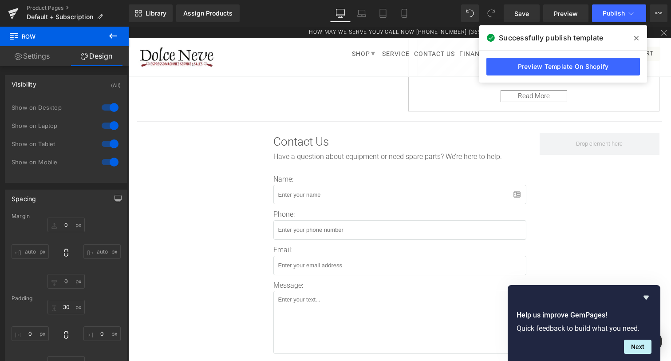
click at [229, 121] on hr at bounding box center [399, 123] width 525 height 5
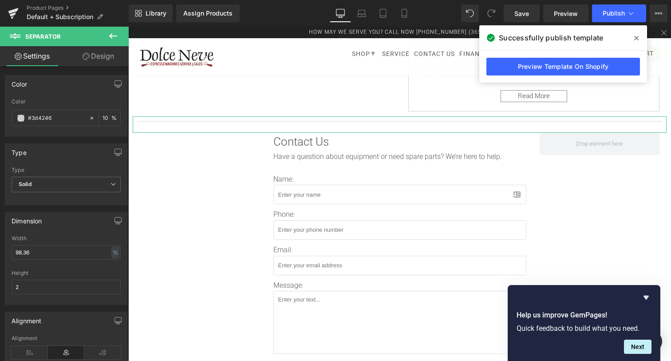
click at [84, 68] on div "Color rgba(61, 66, 70, 0.1) Color #3d4246 10 %" at bounding box center [66, 102] width 133 height 68
click at [91, 65] on link "Design" at bounding box center [98, 56] width 64 height 20
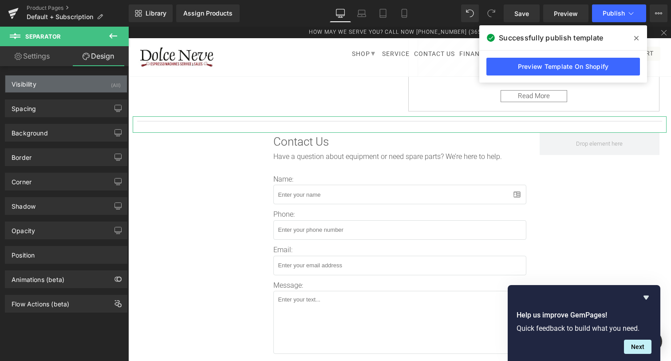
click at [51, 88] on div "Visibility (All)" at bounding box center [66, 83] width 122 height 17
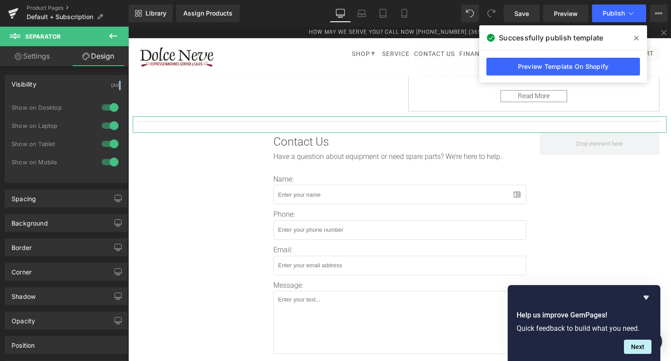
click at [51, 88] on div "Visibility (All)" at bounding box center [66, 83] width 122 height 17
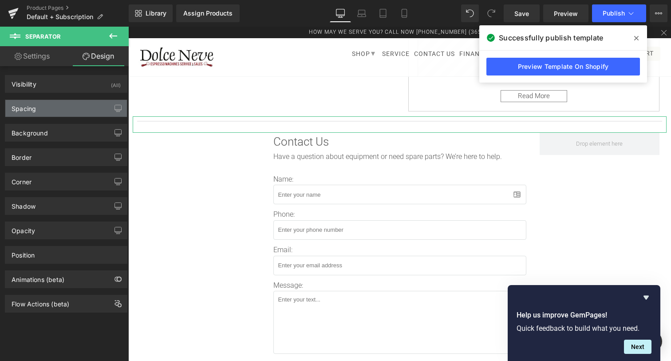
click at [50, 105] on div "Spacing" at bounding box center [66, 108] width 122 height 17
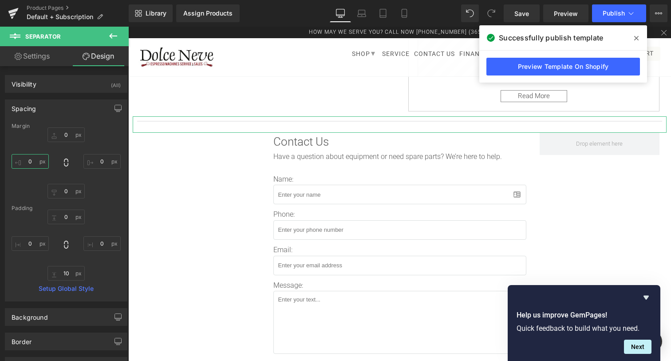
click at [32, 158] on input "0" at bounding box center [30, 161] width 37 height 15
type input "a"
type input "u"
click at [20, 164] on input "text" at bounding box center [30, 161] width 37 height 15
click at [47, 160] on input "text" at bounding box center [30, 161] width 37 height 15
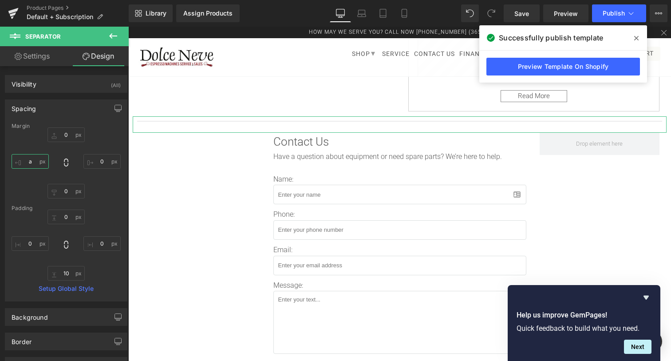
type input "au"
type input "t"
type input "o"
type input "15"
click at [101, 163] on input "0" at bounding box center [101, 161] width 37 height 15
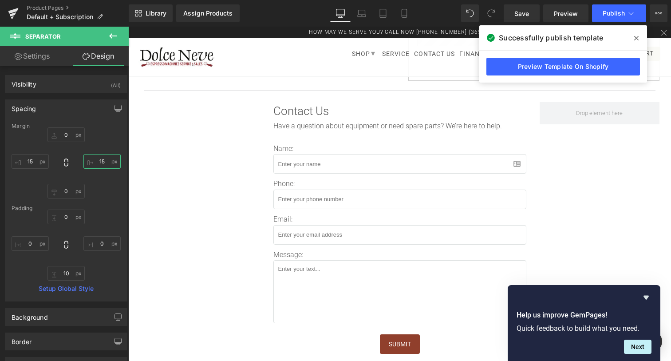
scroll to position [401, 0]
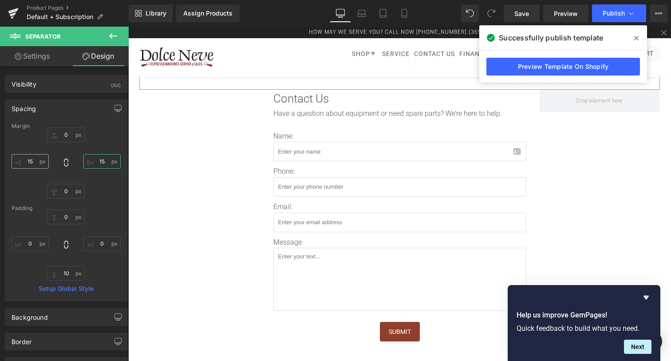
type input "15"
click at [36, 160] on input "15" at bounding box center [30, 161] width 37 height 15
type input "20"
drag, startPoint x: 106, startPoint y: 158, endPoint x: 86, endPoint y: 162, distance: 20.6
click at [86, 162] on input "15" at bounding box center [101, 161] width 37 height 15
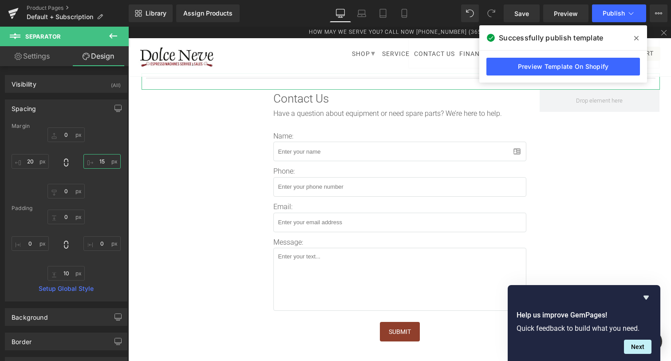
type input "1"
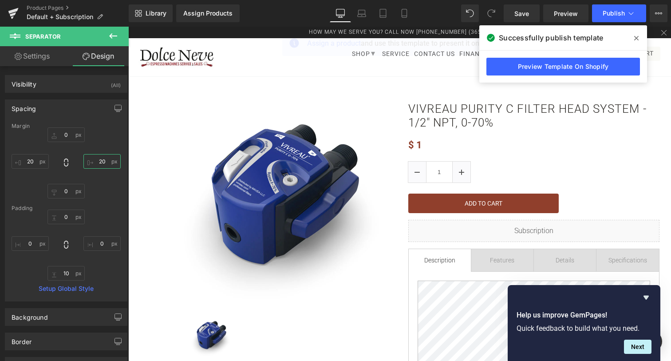
scroll to position [0, 0]
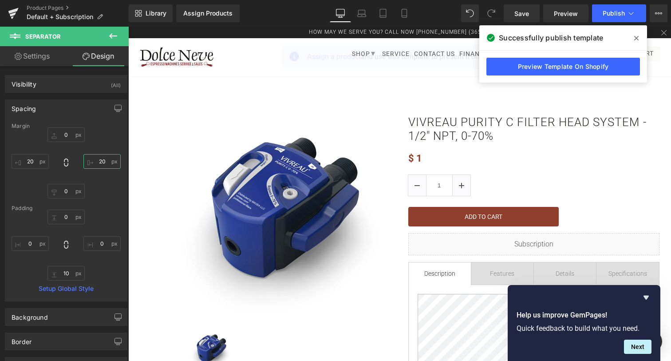
type input "20"
click at [638, 38] on icon at bounding box center [636, 38] width 4 height 7
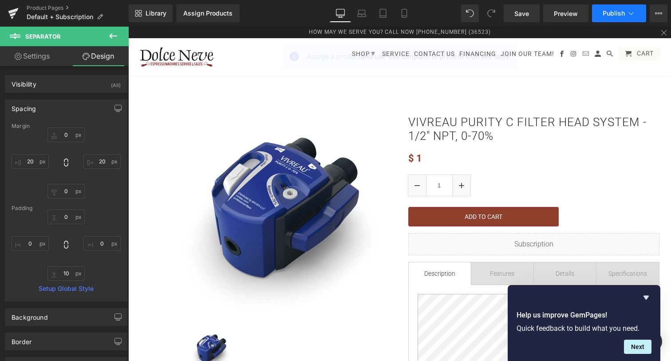
click at [608, 12] on span "Publish" at bounding box center [614, 13] width 22 height 7
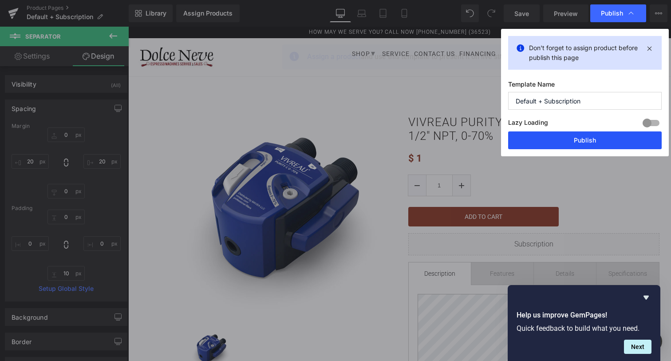
click at [576, 137] on button "Publish" at bounding box center [585, 140] width 154 height 18
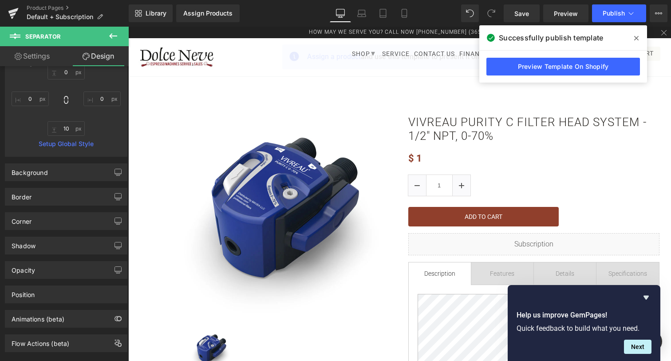
scroll to position [154, 0]
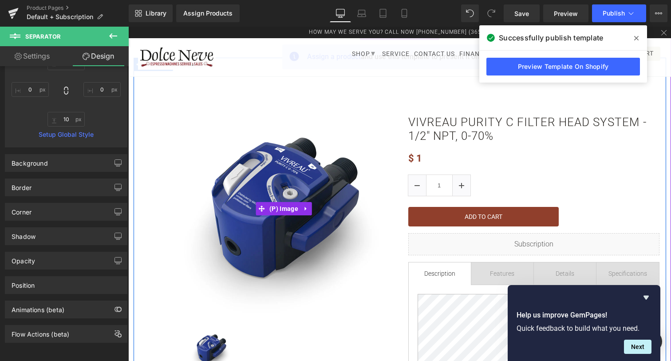
click at [272, 155] on img at bounding box center [284, 209] width 222 height 222
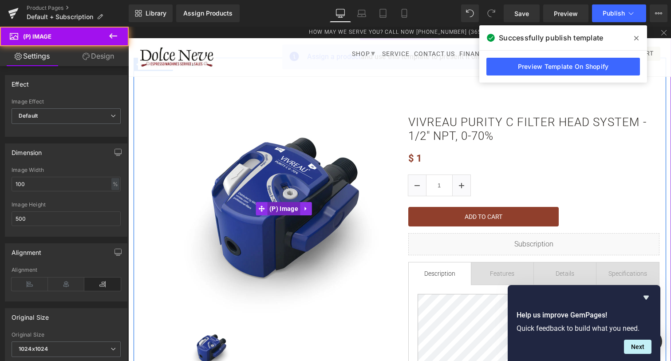
click at [289, 210] on span "(P) Image" at bounding box center [283, 208] width 33 height 13
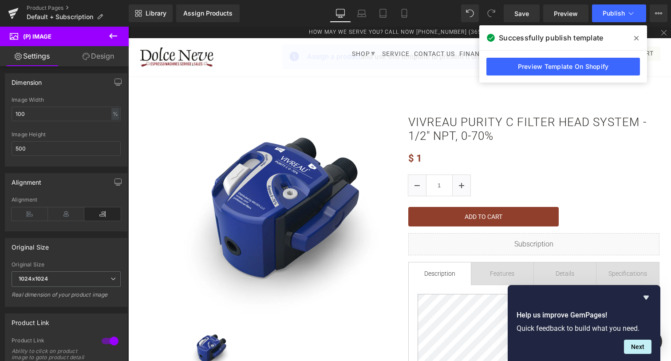
scroll to position [83, 0]
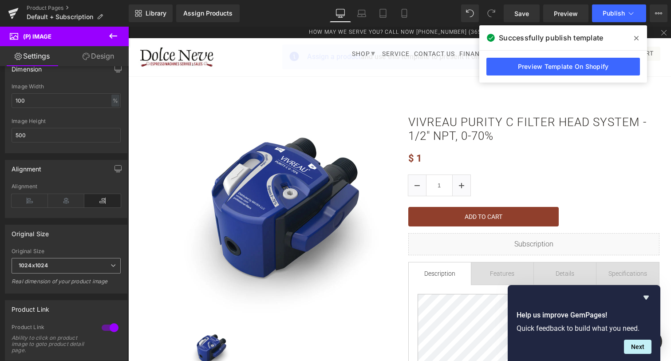
click at [84, 266] on span "1024x1024" at bounding box center [66, 266] width 109 height 16
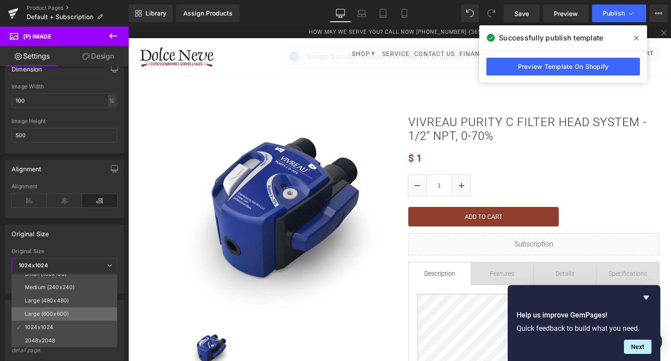
scroll to position [0, 0]
click at [81, 245] on div "Original Size Small (100x100) Medium (240x240) Large (480x480) Large (600x600) …" at bounding box center [64, 259] width 119 height 69
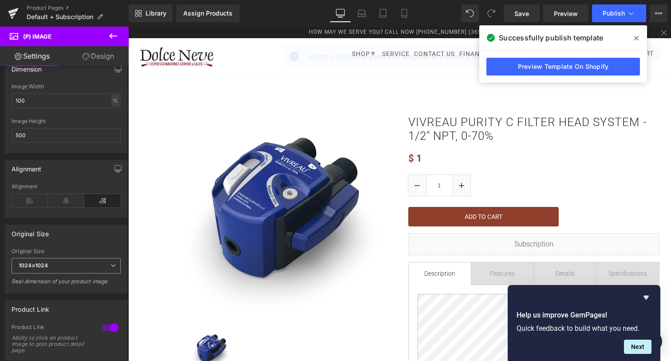
click at [75, 261] on span "1024x1024" at bounding box center [66, 266] width 109 height 16
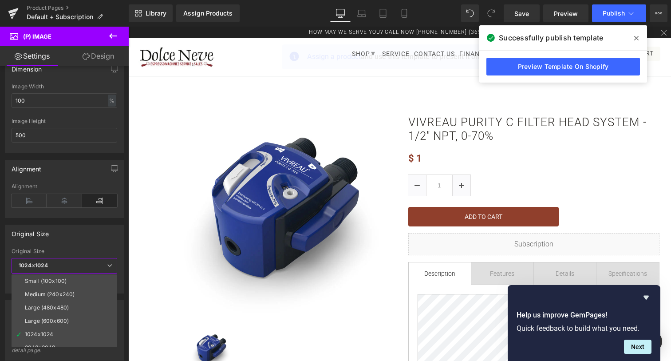
click at [75, 261] on span "1024x1024" at bounding box center [65, 266] width 106 height 16
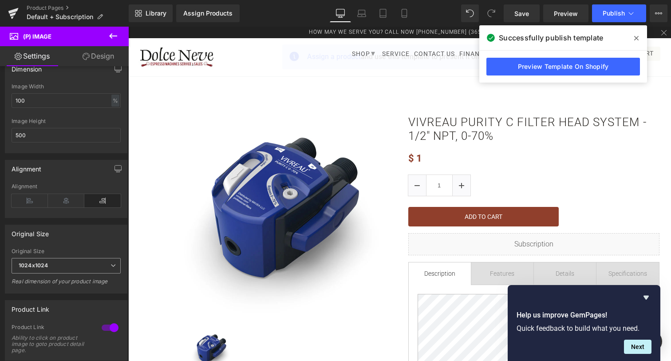
click at [75, 261] on span "1024x1024" at bounding box center [66, 266] width 109 height 16
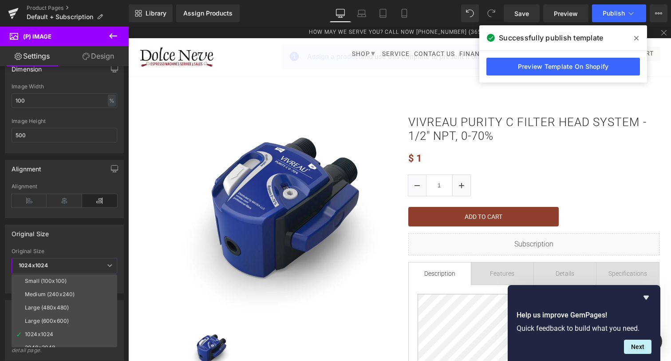
click at [75, 261] on span "1024x1024" at bounding box center [65, 266] width 106 height 16
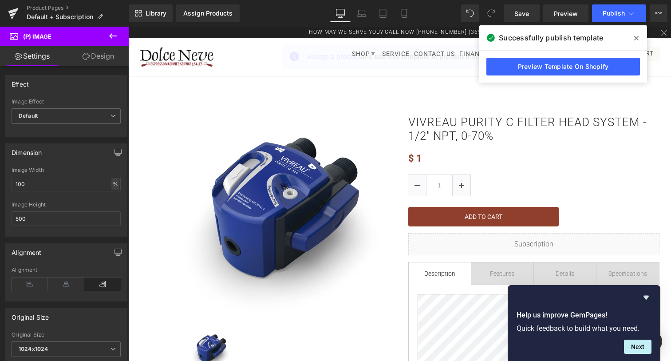
click at [117, 180] on div "%" at bounding box center [115, 184] width 8 height 12
drag, startPoint x: 87, startPoint y: 185, endPoint x: 0, endPoint y: 179, distance: 86.7
click at [12, 179] on input "100" at bounding box center [66, 184] width 109 height 15
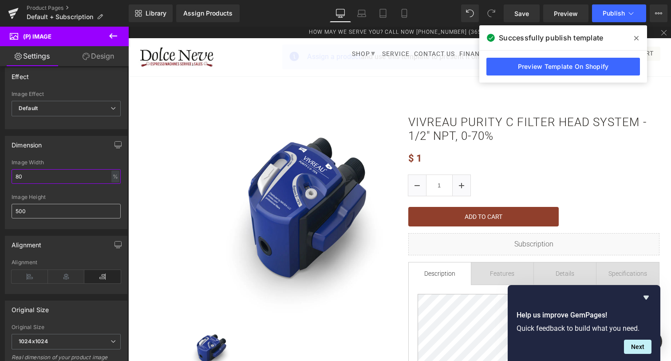
scroll to position [13, 0]
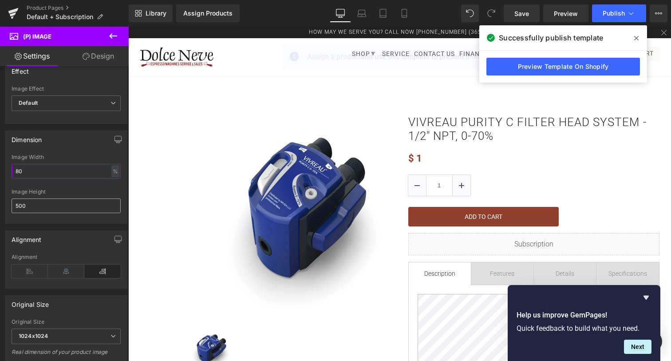
type input "80"
click at [66, 201] on input "500" at bounding box center [66, 205] width 109 height 15
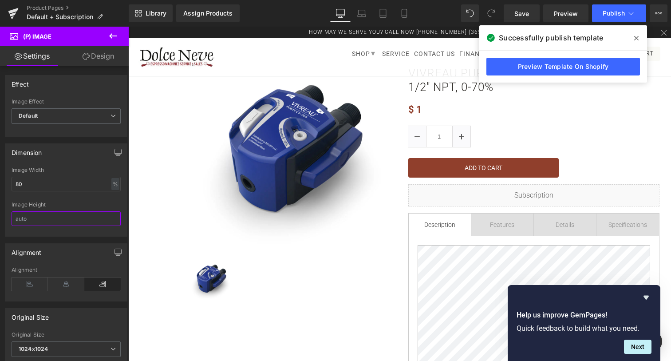
scroll to position [0, 0]
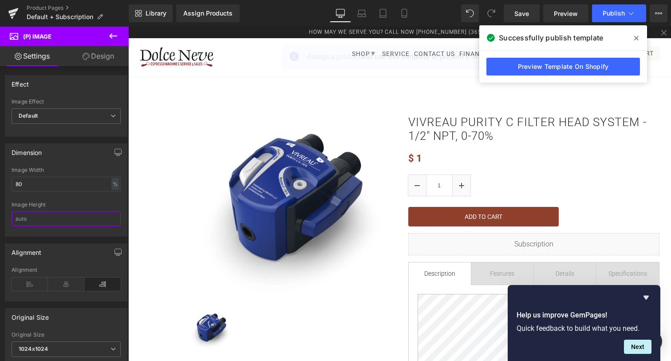
click at [121, 211] on input "text" at bounding box center [66, 218] width 109 height 15
drag, startPoint x: 638, startPoint y: 39, endPoint x: 509, endPoint y: 12, distance: 131.9
click at [638, 39] on icon at bounding box center [636, 38] width 4 height 7
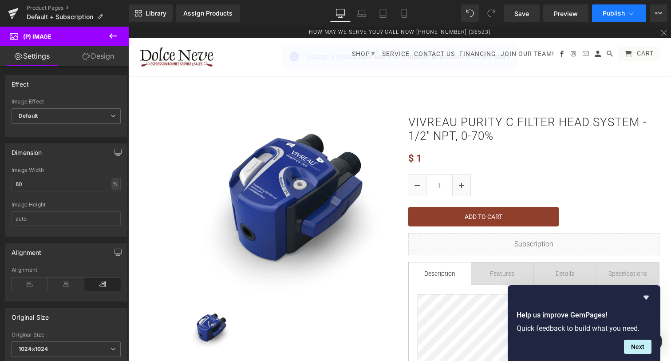
click at [619, 19] on button "Publish" at bounding box center [619, 13] width 54 height 18
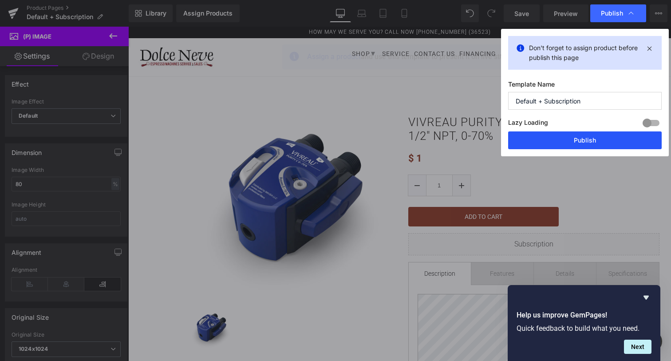
drag, startPoint x: 601, startPoint y: 142, endPoint x: 454, endPoint y: 109, distance: 150.9
click at [601, 142] on button "Publish" at bounding box center [585, 140] width 154 height 18
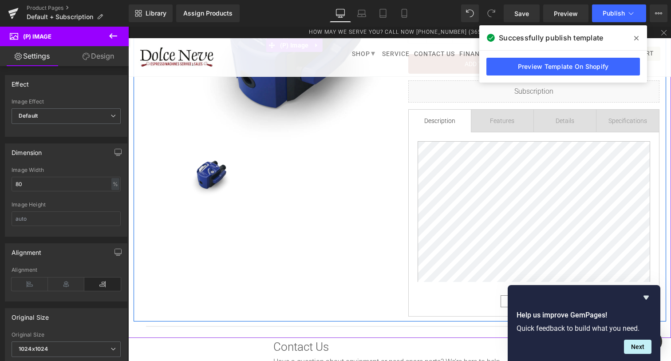
scroll to position [154, 0]
click at [218, 163] on img at bounding box center [211, 174] width 44 height 44
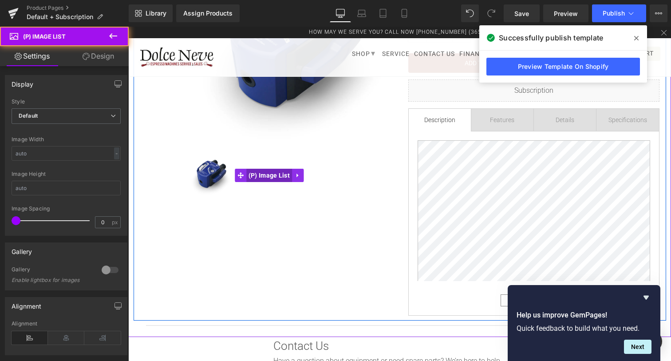
click at [262, 177] on span "(P) Image List" at bounding box center [269, 175] width 46 height 13
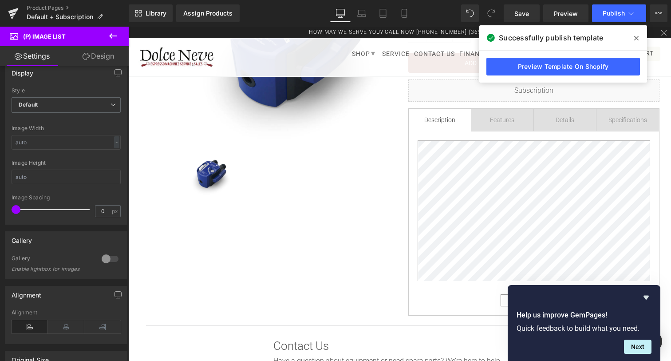
scroll to position [0, 0]
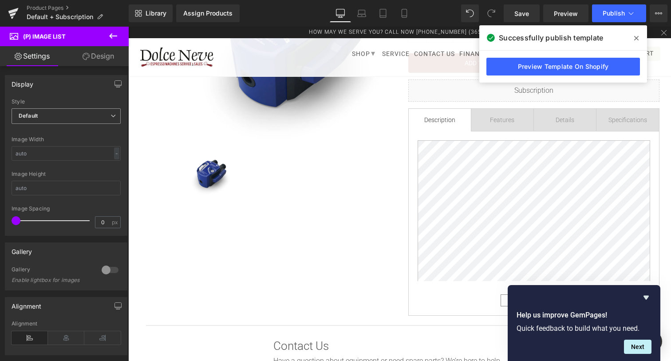
click at [72, 115] on span "Default" at bounding box center [66, 116] width 109 height 16
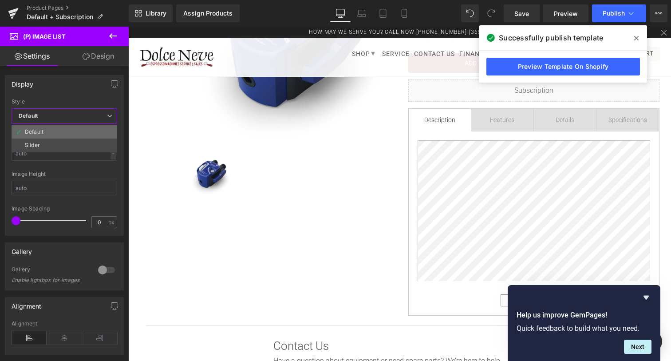
click at [63, 128] on li "Default" at bounding box center [65, 131] width 106 height 13
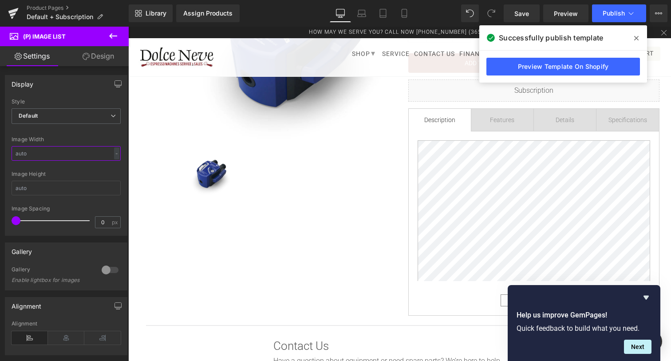
click at [59, 151] on input "text" at bounding box center [66, 153] width 109 height 15
click at [59, 152] on input "text" at bounding box center [66, 153] width 109 height 15
click at [99, 59] on link "Design" at bounding box center [98, 56] width 64 height 20
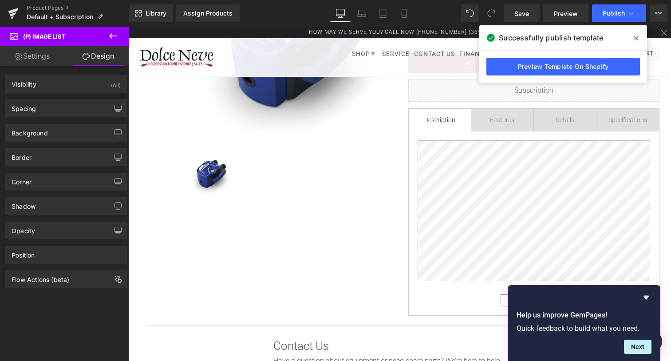
type input "0"
type input "100"
type input "6"
type input "100"
type input "0"
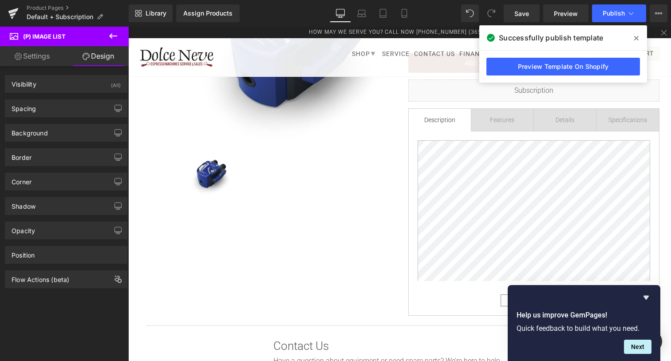
type input "0"
click at [72, 90] on div "Visibility (All)" at bounding box center [66, 83] width 122 height 17
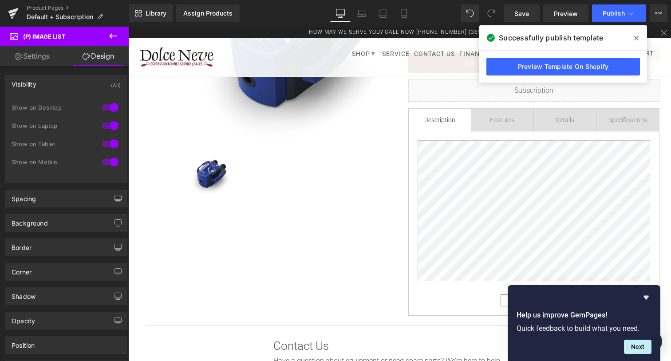
click at [72, 90] on div "Visibility (All)" at bounding box center [66, 83] width 122 height 17
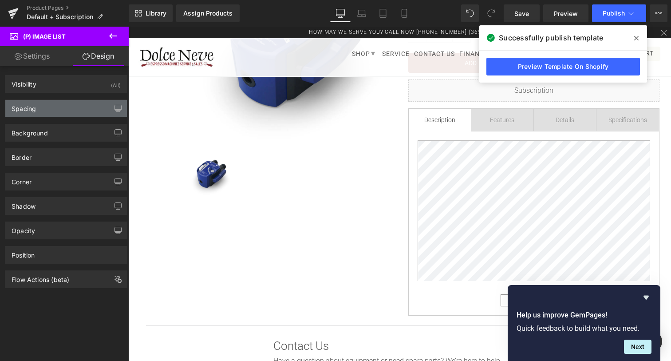
click at [66, 104] on div "Spacing" at bounding box center [66, 108] width 122 height 17
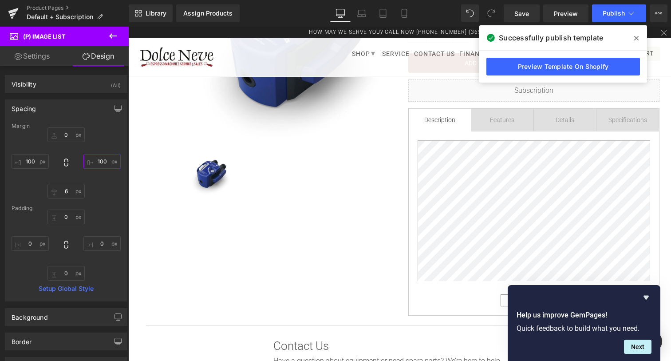
drag, startPoint x: 95, startPoint y: 164, endPoint x: 111, endPoint y: 164, distance: 16.0
click at [111, 164] on input "100" at bounding box center [101, 161] width 37 height 15
type input "1"
click at [115, 202] on div "Margin 0px 0 6px 6 100px 100 [GEOGRAPHIC_DATA] 0px 0 0px 0 0px 0 0px 0 Setup Gl…" at bounding box center [66, 212] width 122 height 178
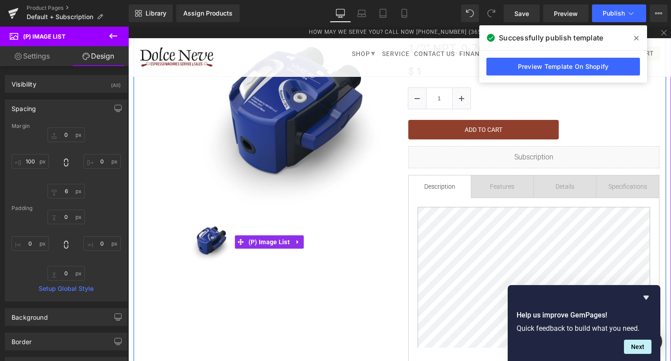
scroll to position [81, 0]
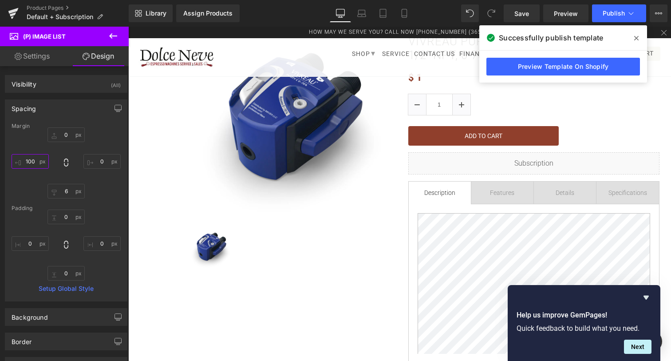
click at [37, 166] on input "100" at bounding box center [30, 161] width 37 height 15
type input "30"
click at [47, 65] on link "Settings" at bounding box center [32, 56] width 64 height 20
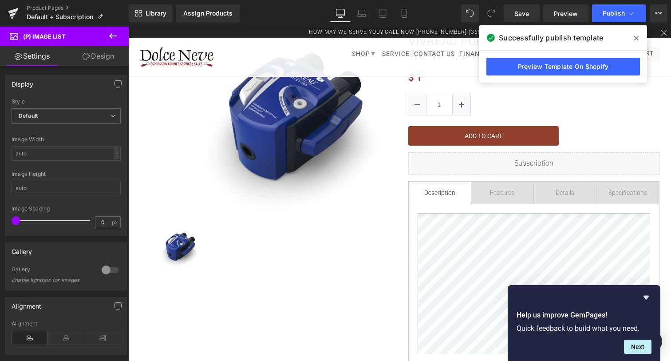
click at [99, 61] on link "Design" at bounding box center [98, 56] width 64 height 20
type input "0"
type input "6"
type input "30"
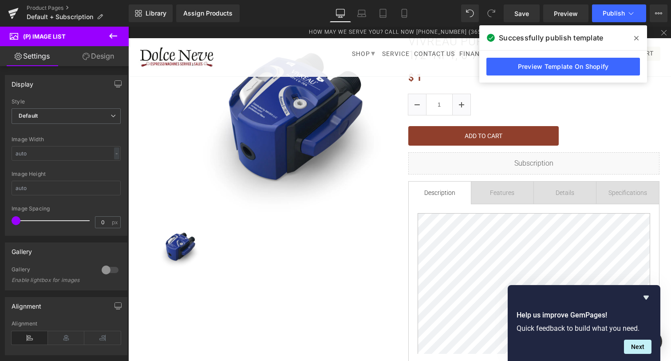
type input "0"
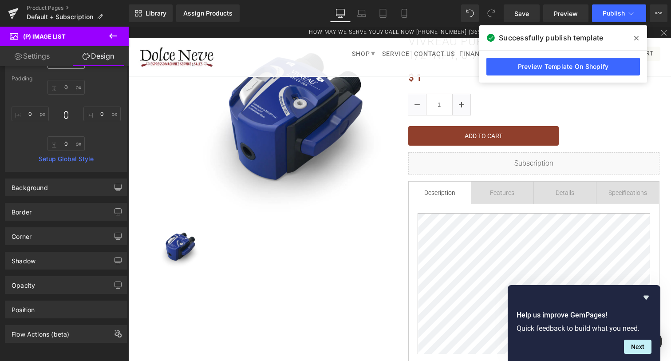
scroll to position [121, 0]
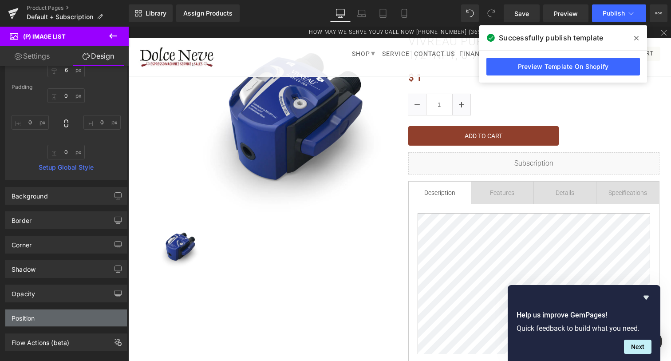
click at [39, 310] on div "Position" at bounding box center [66, 317] width 122 height 17
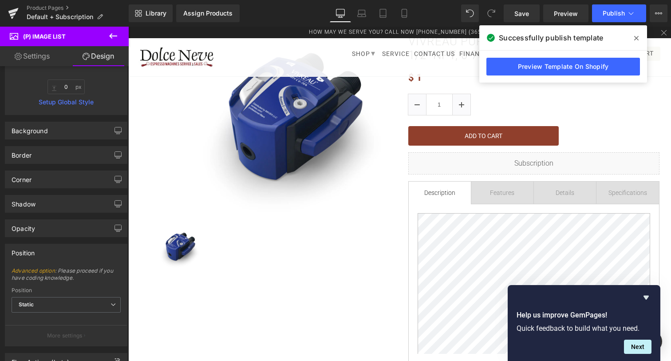
scroll to position [182, 0]
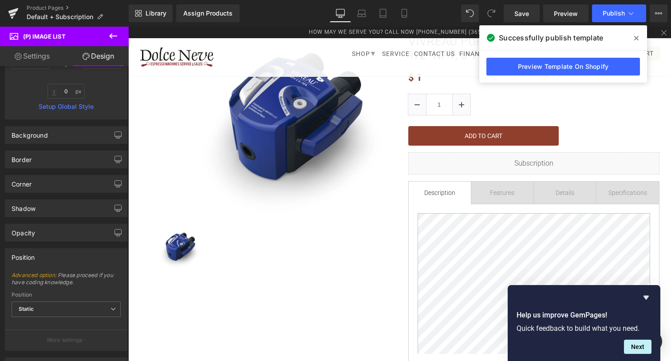
click at [41, 306] on span "Static" at bounding box center [66, 309] width 109 height 16
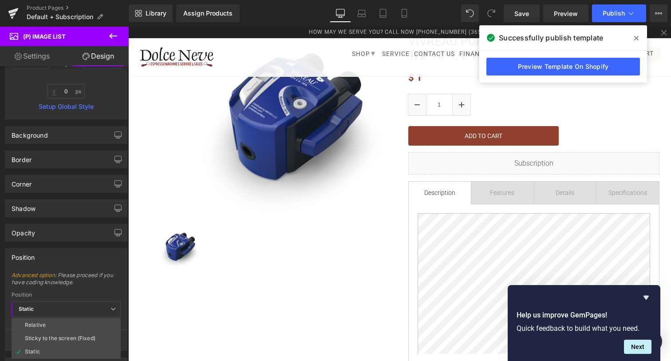
click at [41, 306] on span "Static" at bounding box center [66, 309] width 109 height 16
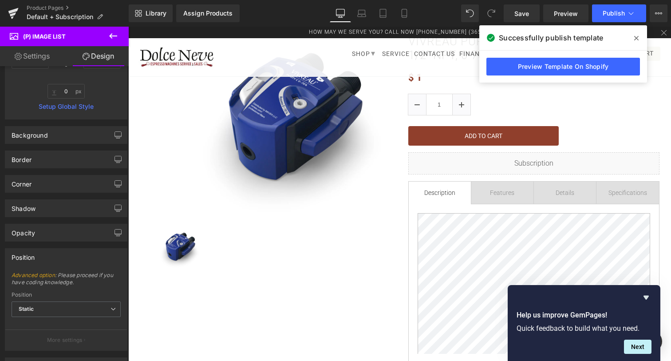
scroll to position [0, 0]
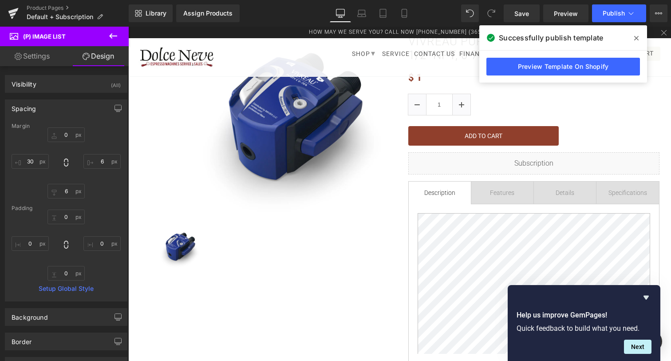
click at [35, 55] on link "Settings" at bounding box center [32, 56] width 64 height 20
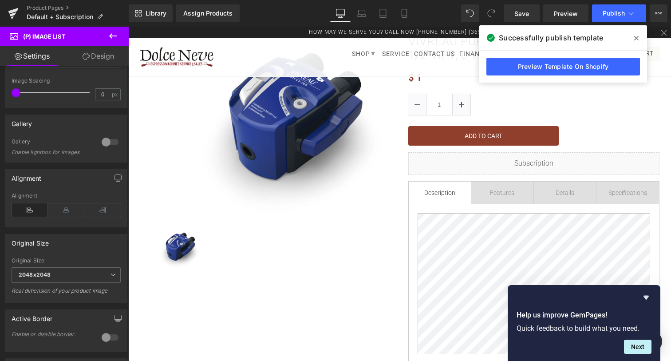
scroll to position [121, 0]
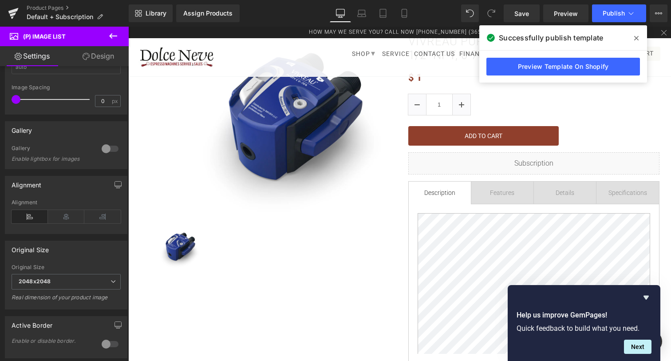
click at [102, 146] on div at bounding box center [109, 149] width 21 height 14
click at [110, 150] on div at bounding box center [109, 149] width 21 height 14
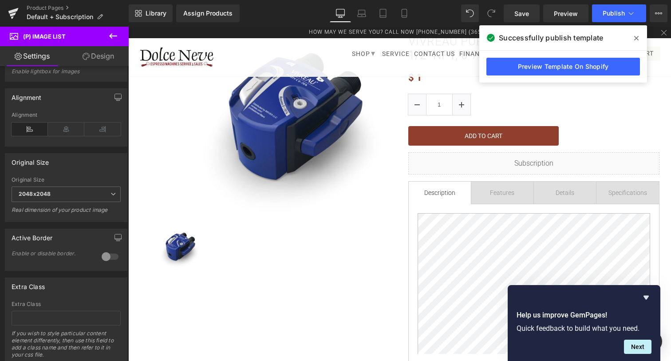
scroll to position [209, 0]
click at [108, 253] on div at bounding box center [109, 256] width 21 height 14
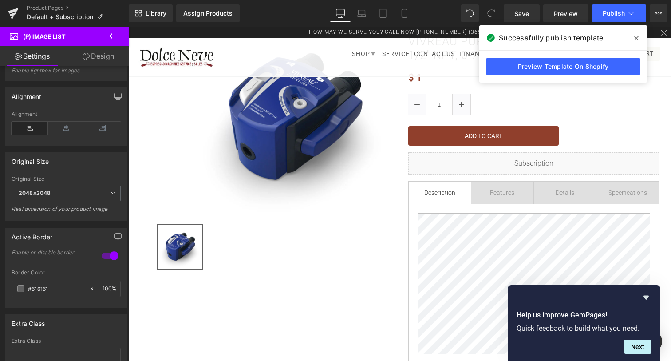
click at [108, 253] on div at bounding box center [109, 256] width 21 height 14
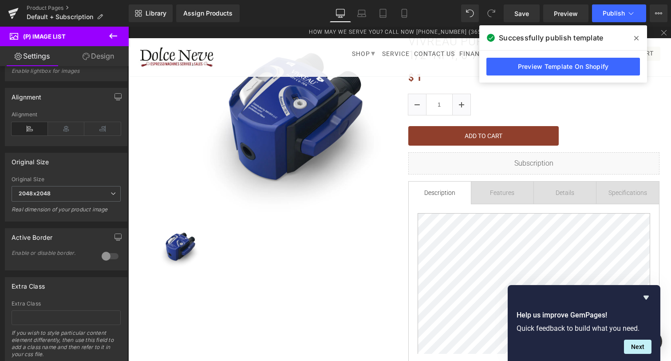
click at [108, 253] on div at bounding box center [109, 256] width 21 height 14
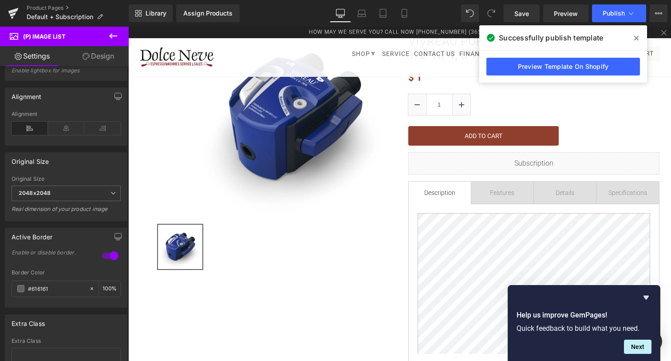
click at [113, 261] on div at bounding box center [109, 256] width 21 height 14
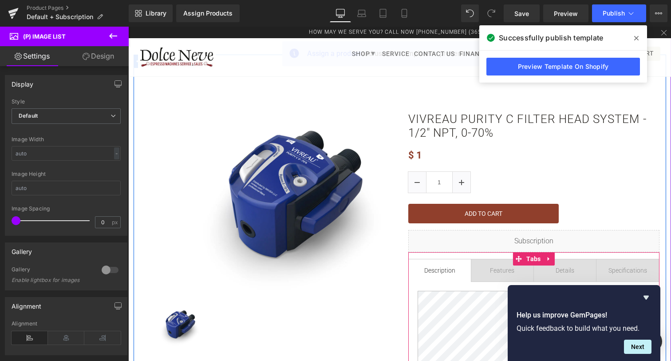
scroll to position [4, 0]
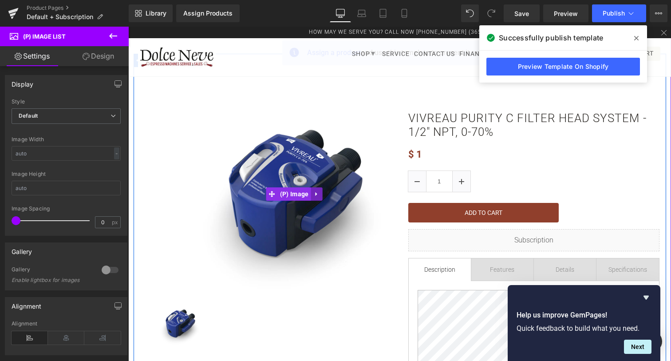
click at [312, 189] on link at bounding box center [317, 193] width 12 height 13
click at [276, 195] on link "(P) Image" at bounding box center [288, 193] width 45 height 13
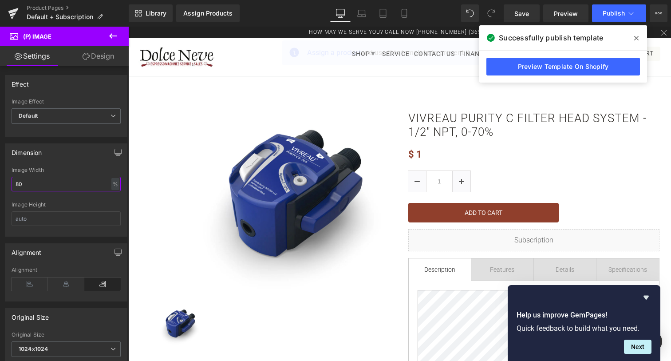
drag, startPoint x: 60, startPoint y: 181, endPoint x: 0, endPoint y: 181, distance: 59.9
click at [12, 181] on input "80" at bounding box center [66, 184] width 109 height 15
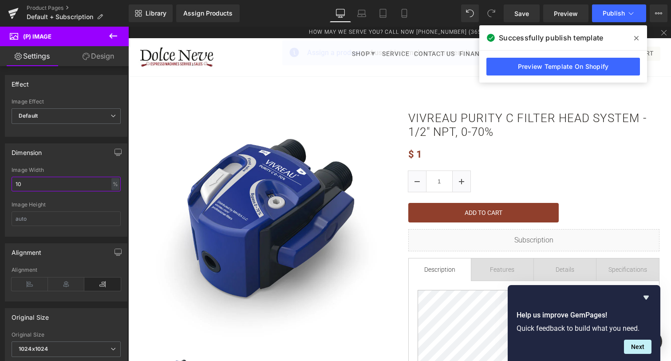
type input "1"
click at [107, 194] on div "Image Width - % px" at bounding box center [66, 184] width 109 height 35
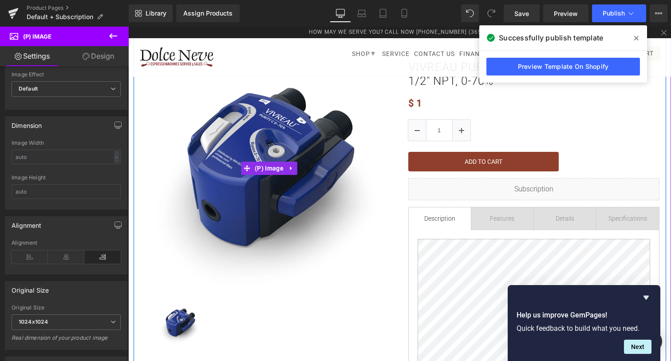
scroll to position [0, 0]
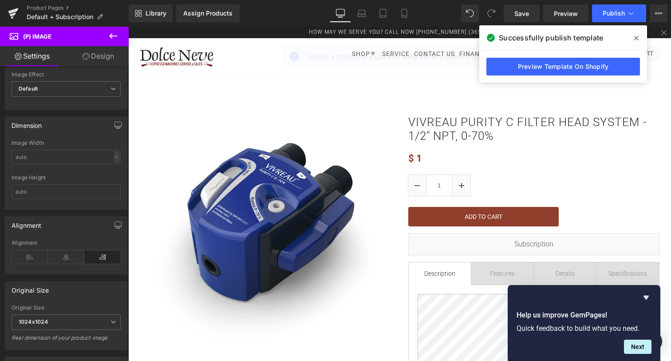
click at [634, 37] on span at bounding box center [636, 38] width 14 height 14
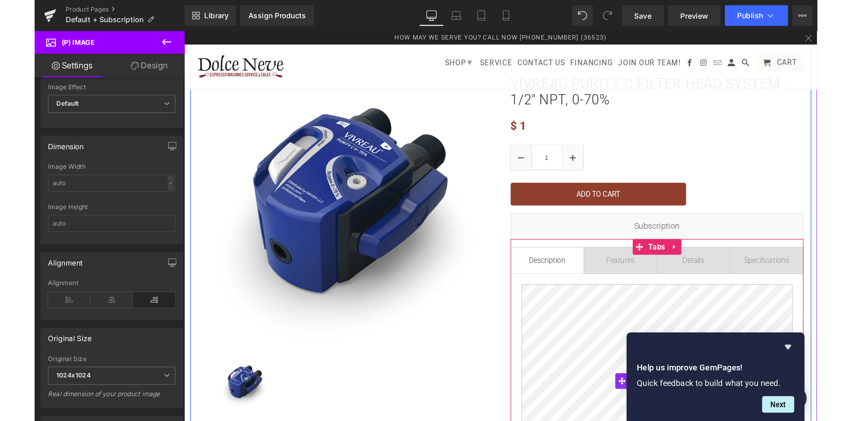
scroll to position [49, 0]
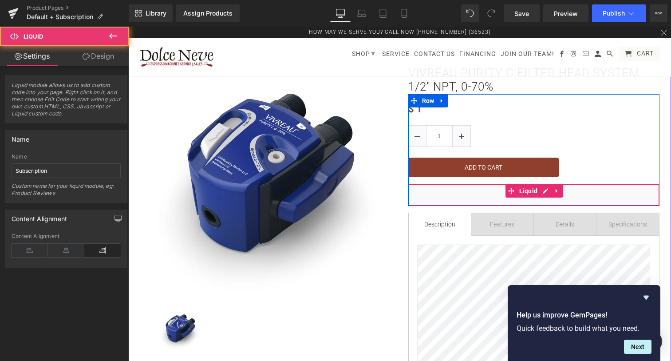
click at [574, 194] on div "Liquid" at bounding box center [533, 195] width 251 height 22
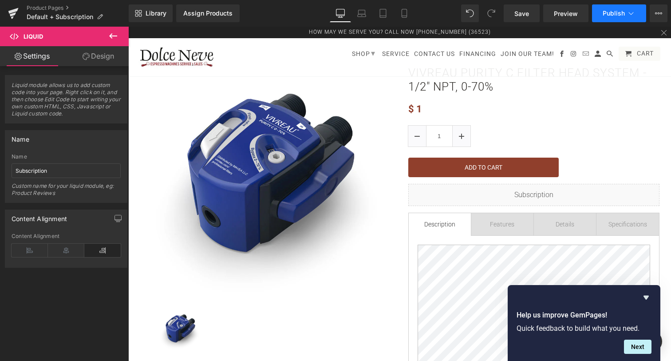
click at [605, 20] on button "Publish" at bounding box center [619, 13] width 54 height 18
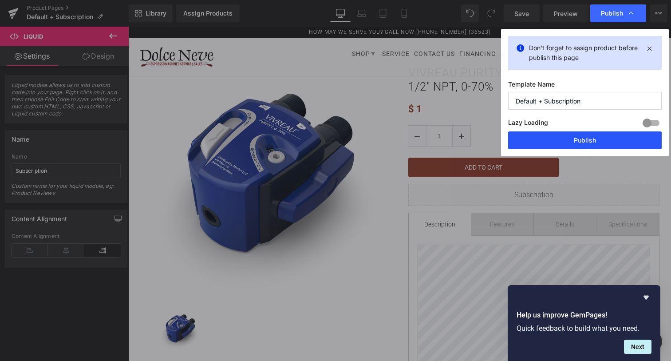
click at [579, 138] on button "Publish" at bounding box center [585, 140] width 154 height 18
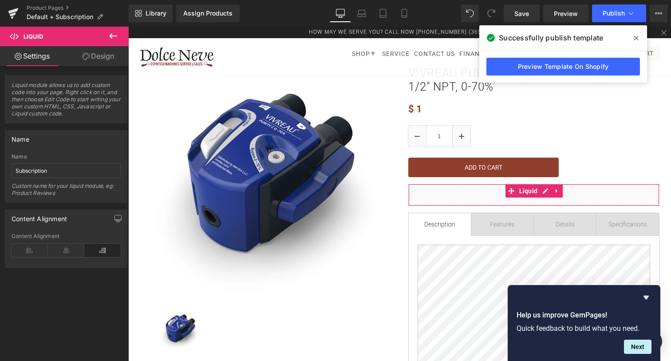
click at [87, 55] on icon at bounding box center [86, 56] width 7 height 7
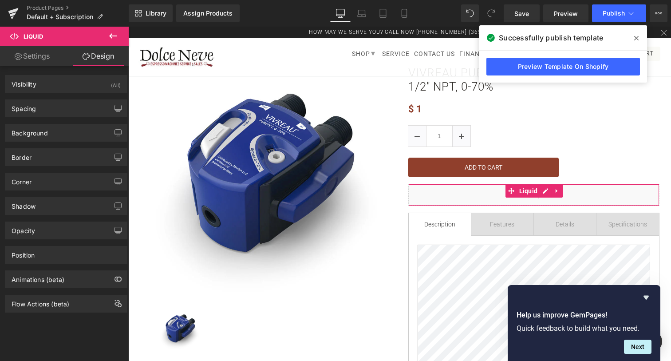
click at [51, 60] on link "Settings" at bounding box center [32, 56] width 64 height 20
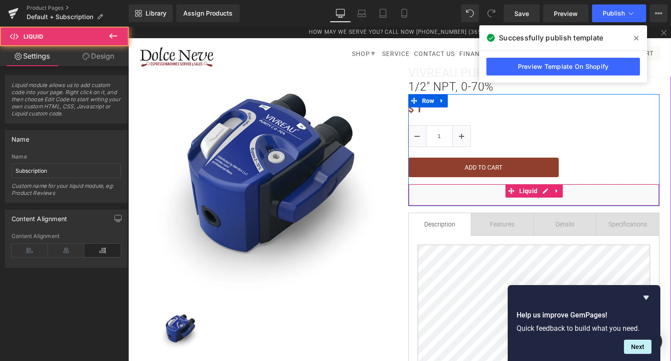
click at [611, 189] on div "Liquid" at bounding box center [533, 195] width 251 height 22
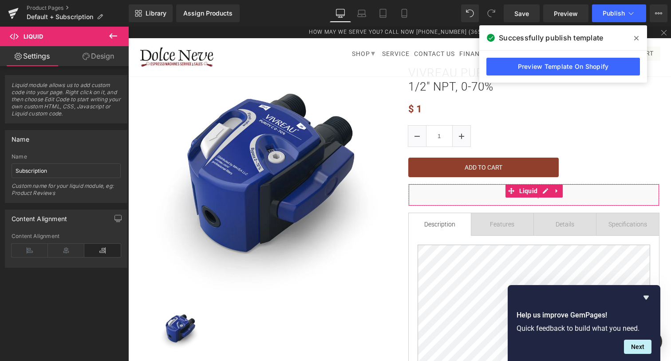
click at [99, 50] on link "Design" at bounding box center [98, 56] width 64 height 20
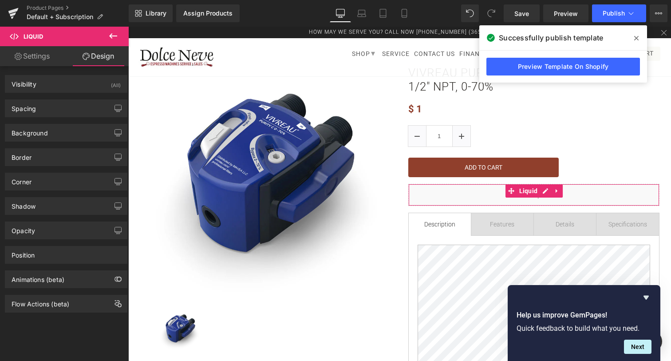
type input "0"
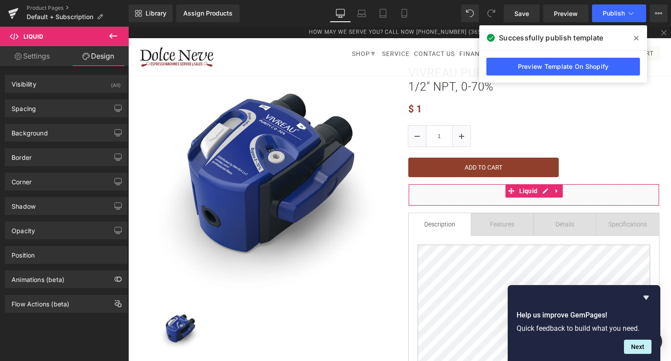
type input "0"
click at [51, 104] on div "Spacing" at bounding box center [66, 108] width 122 height 17
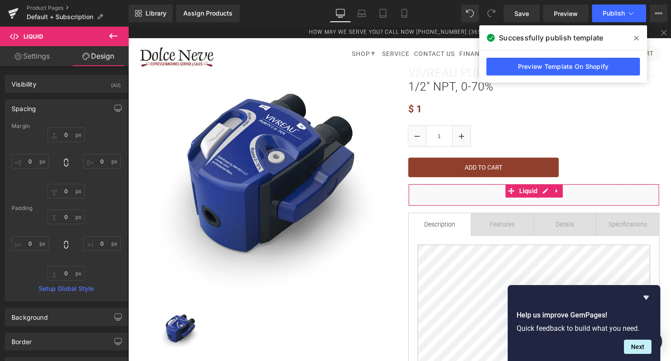
click at [45, 55] on link "Settings" at bounding box center [32, 56] width 64 height 20
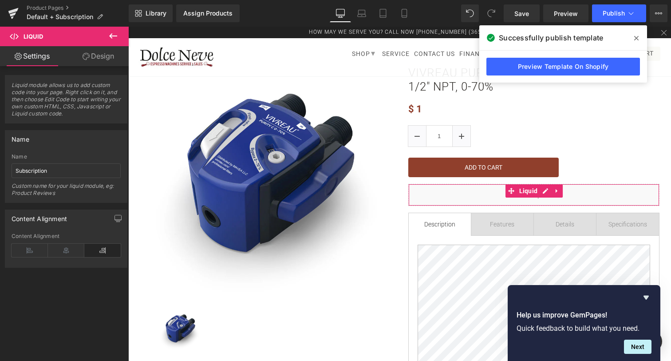
click at [98, 252] on icon at bounding box center [102, 250] width 36 height 13
